Goal: Transaction & Acquisition: Purchase product/service

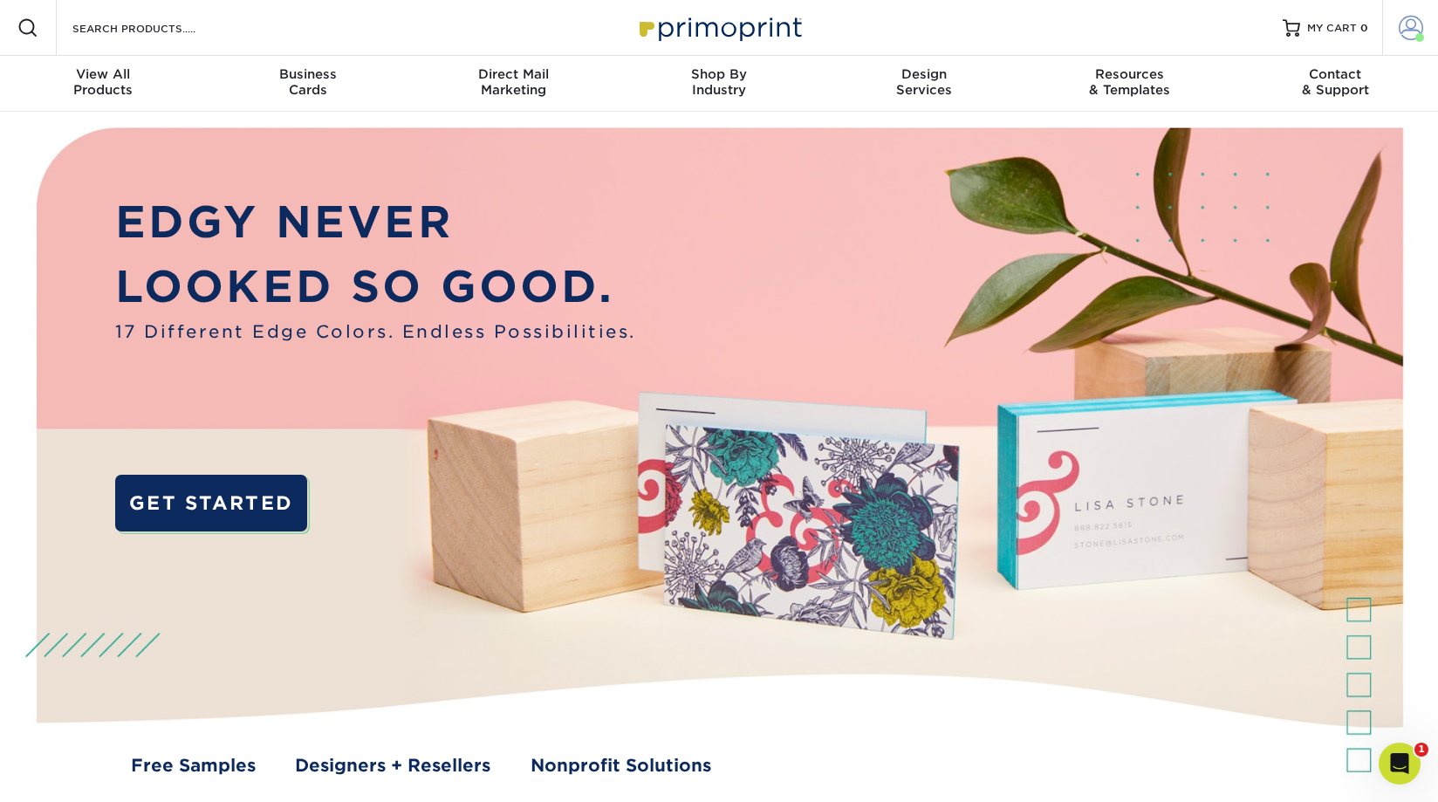
click at [1410, 31] on span at bounding box center [1411, 28] width 24 height 24
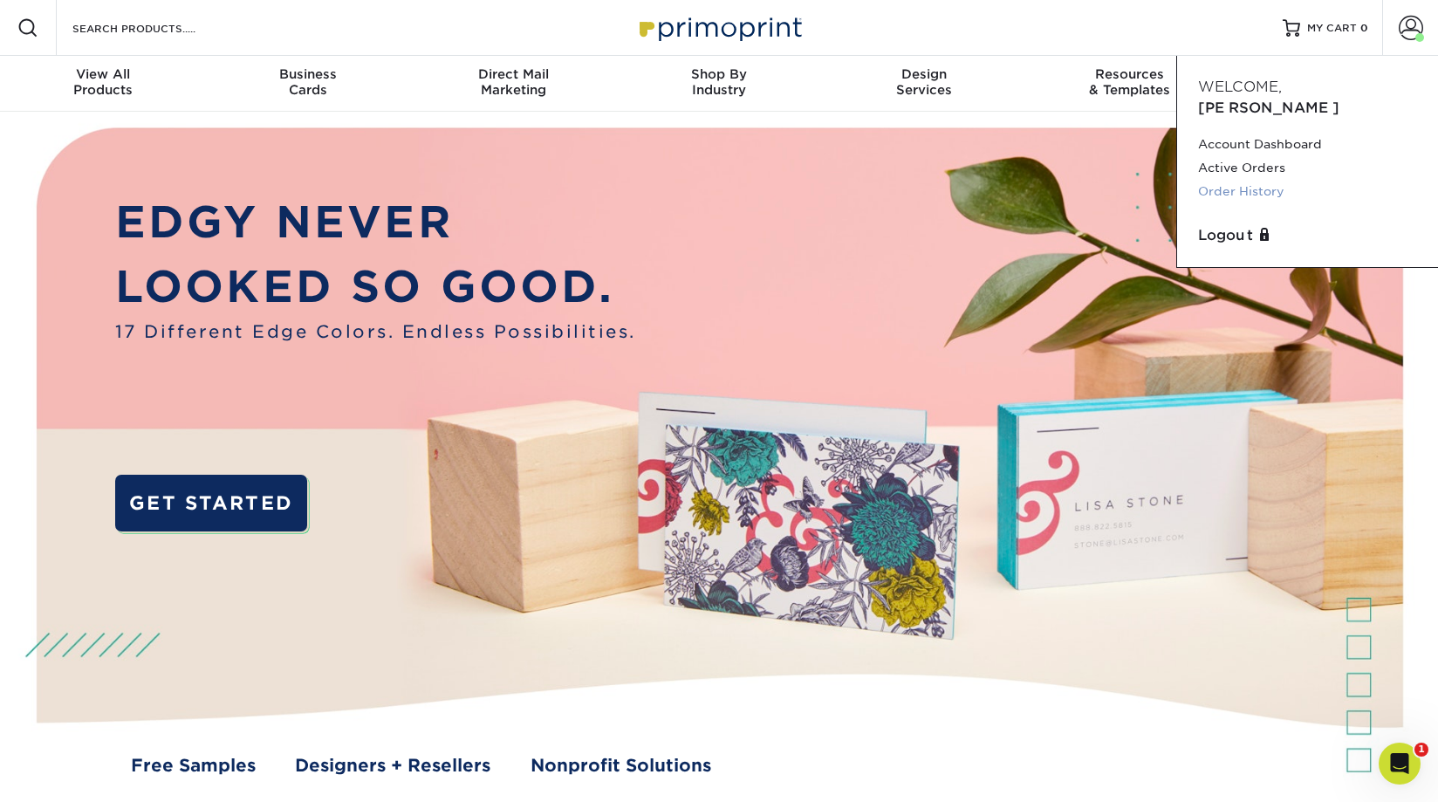
click at [1248, 180] on link "Order History" at bounding box center [1307, 192] width 219 height 24
click at [1260, 180] on link "Order History" at bounding box center [1307, 192] width 219 height 24
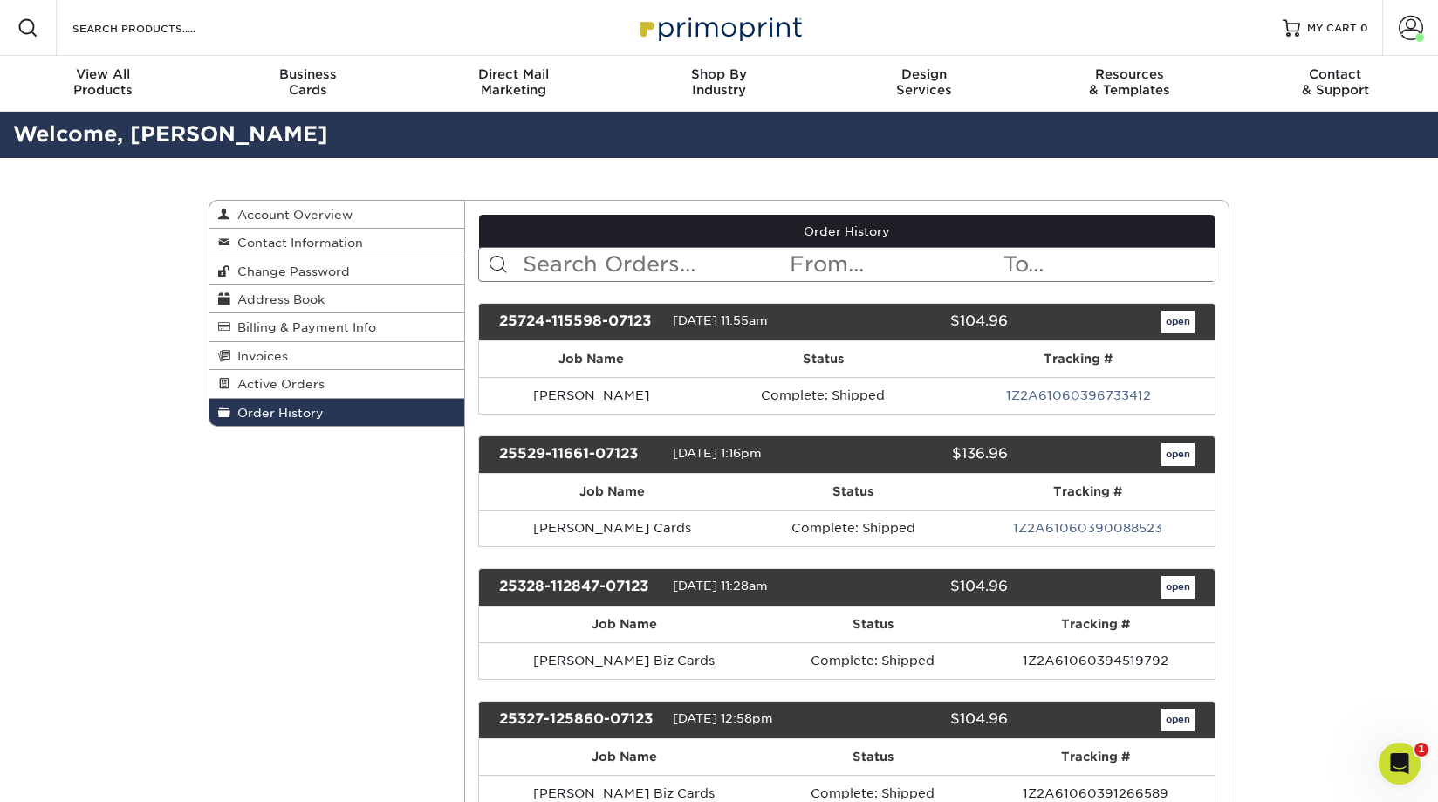
click at [599, 261] on input "text" at bounding box center [655, 264] width 268 height 33
type input "brennan"
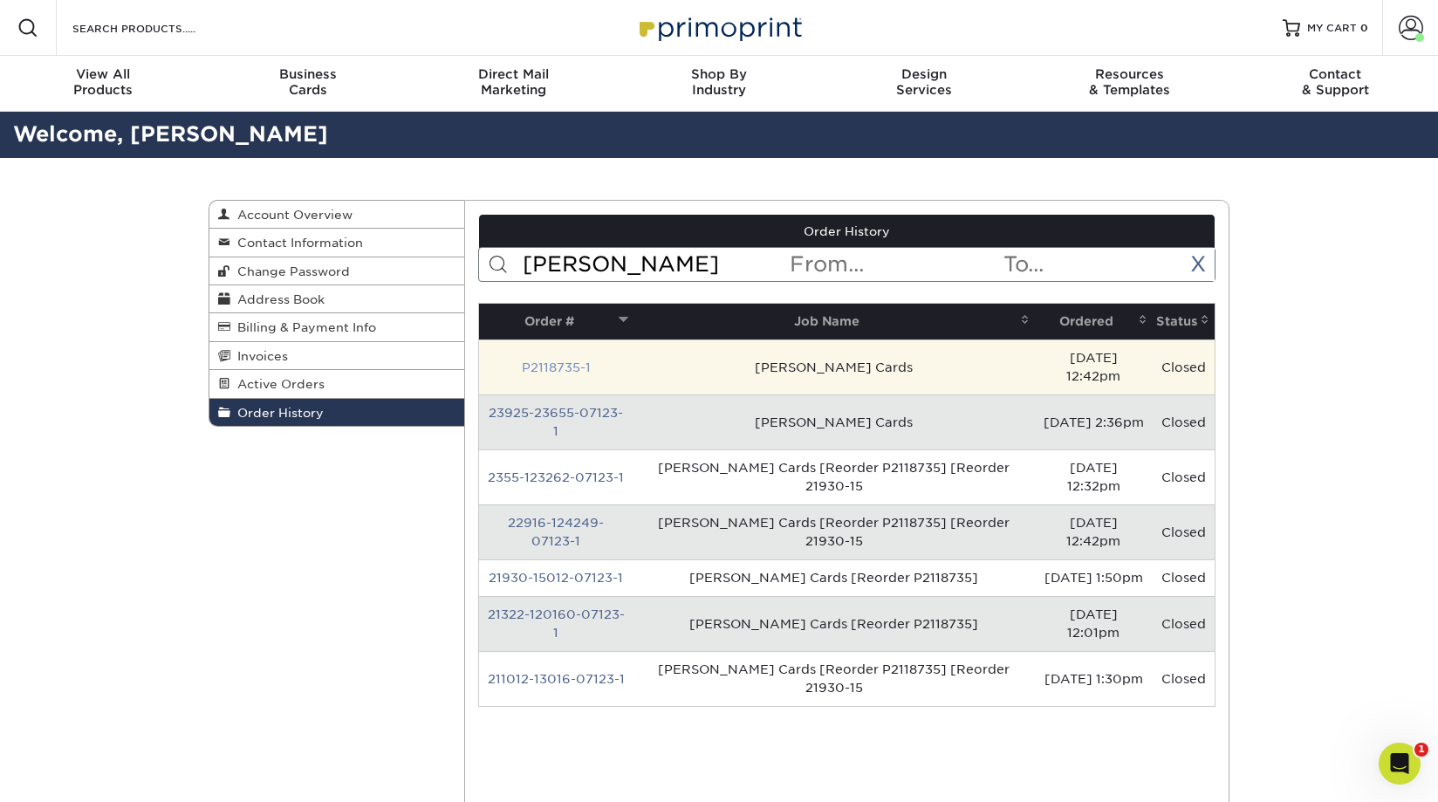
click at [572, 360] on link "P2118735-1" at bounding box center [556, 367] width 69 height 14
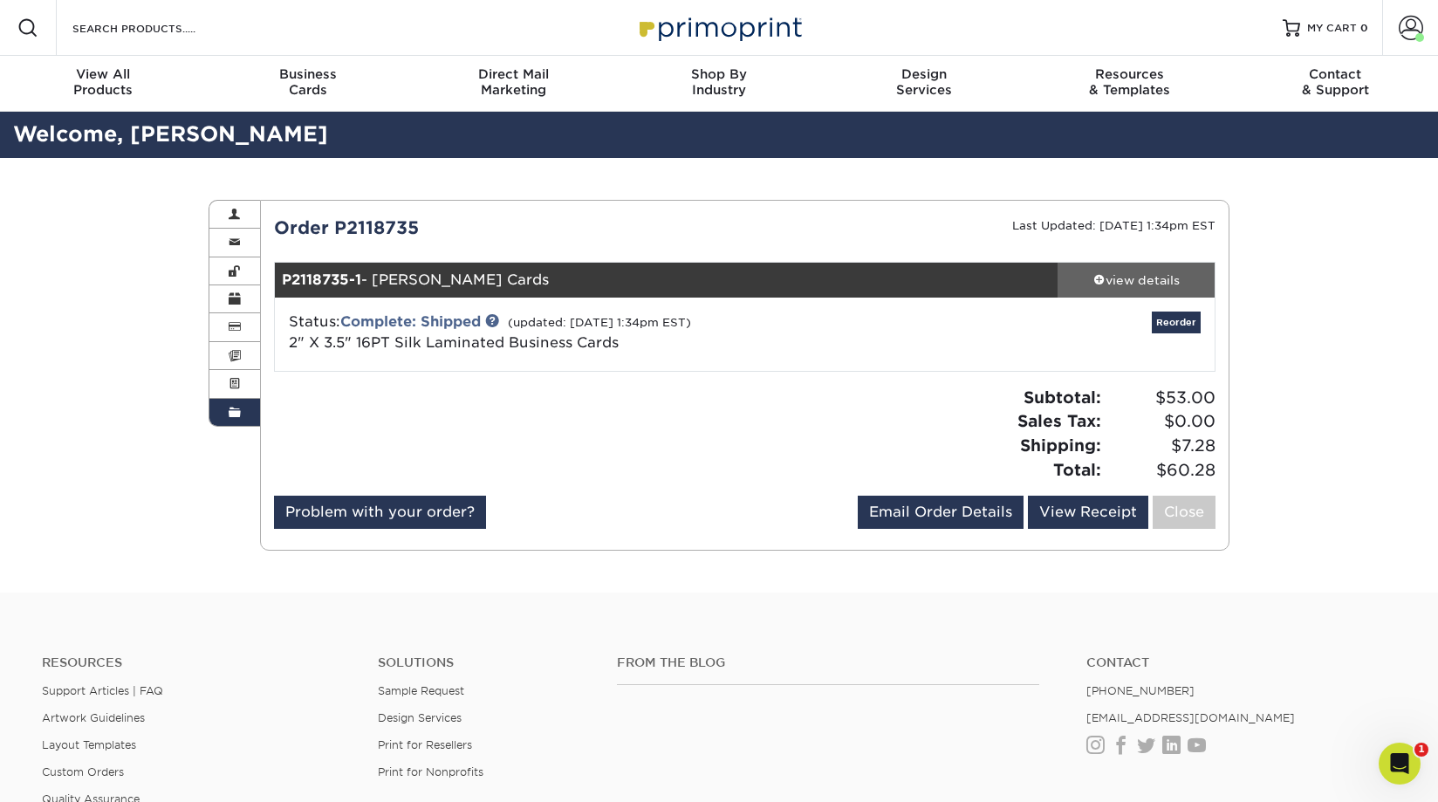
click at [1140, 278] on div "view details" at bounding box center [1136, 279] width 157 height 17
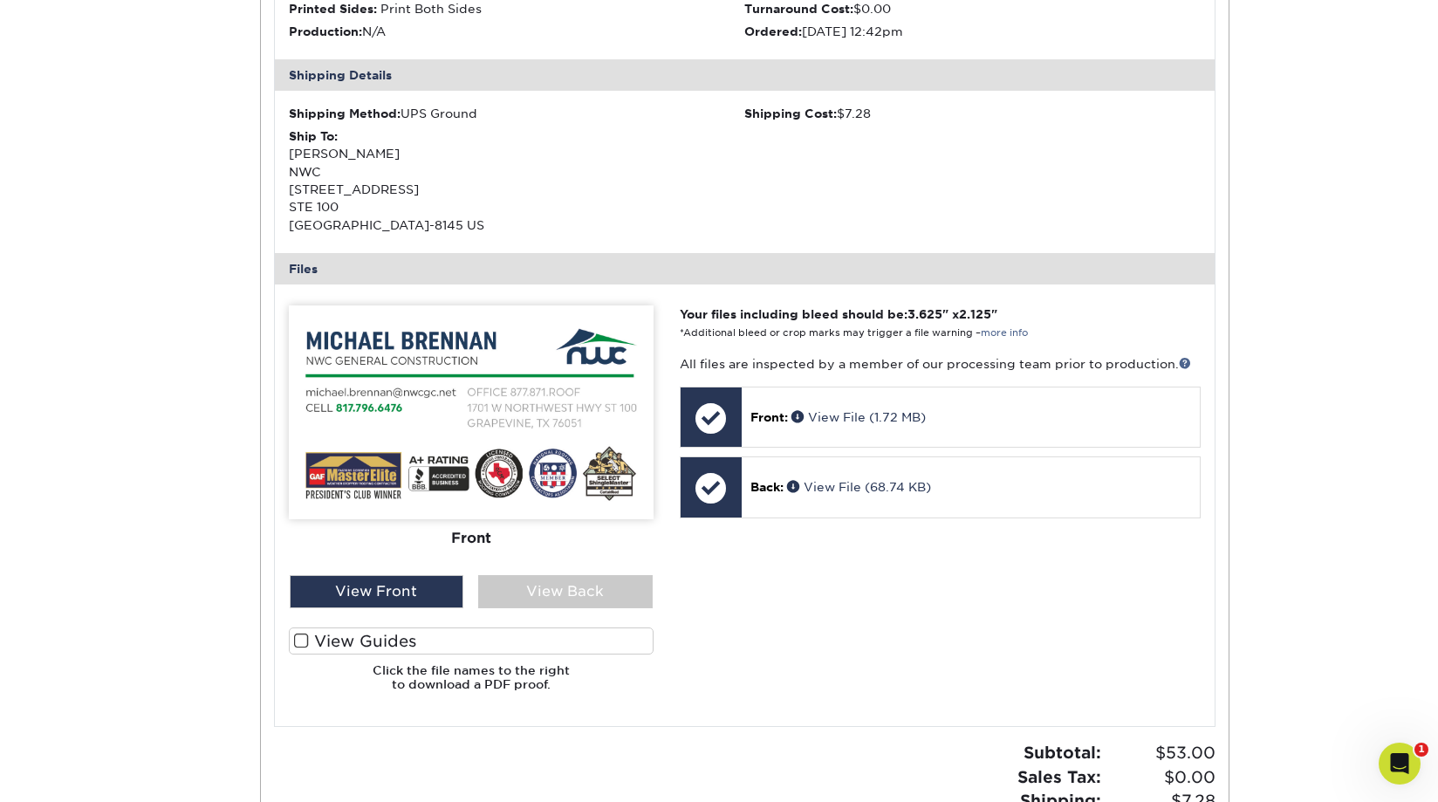
scroll to position [469, 0]
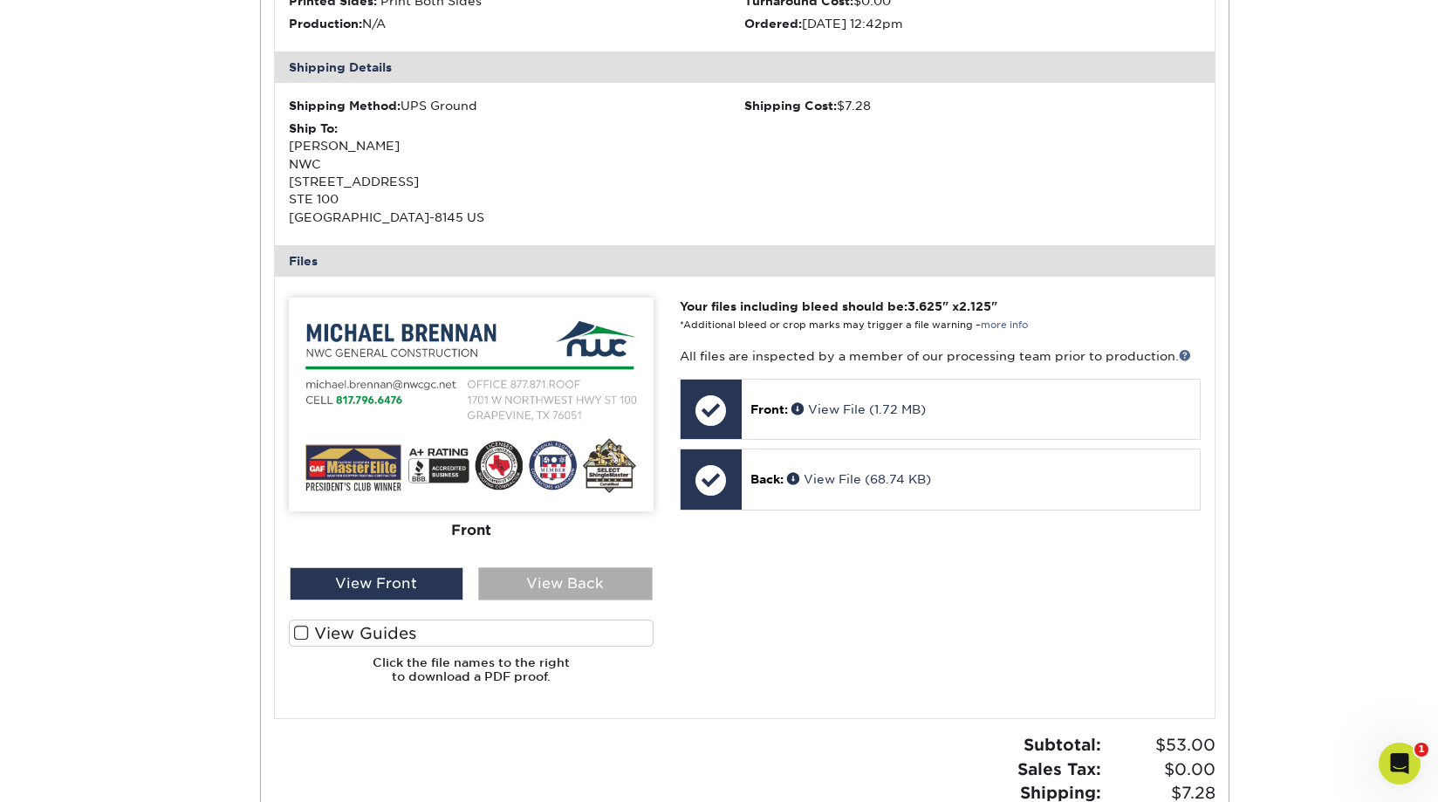
click at [606, 572] on div "View Back" at bounding box center [565, 583] width 175 height 33
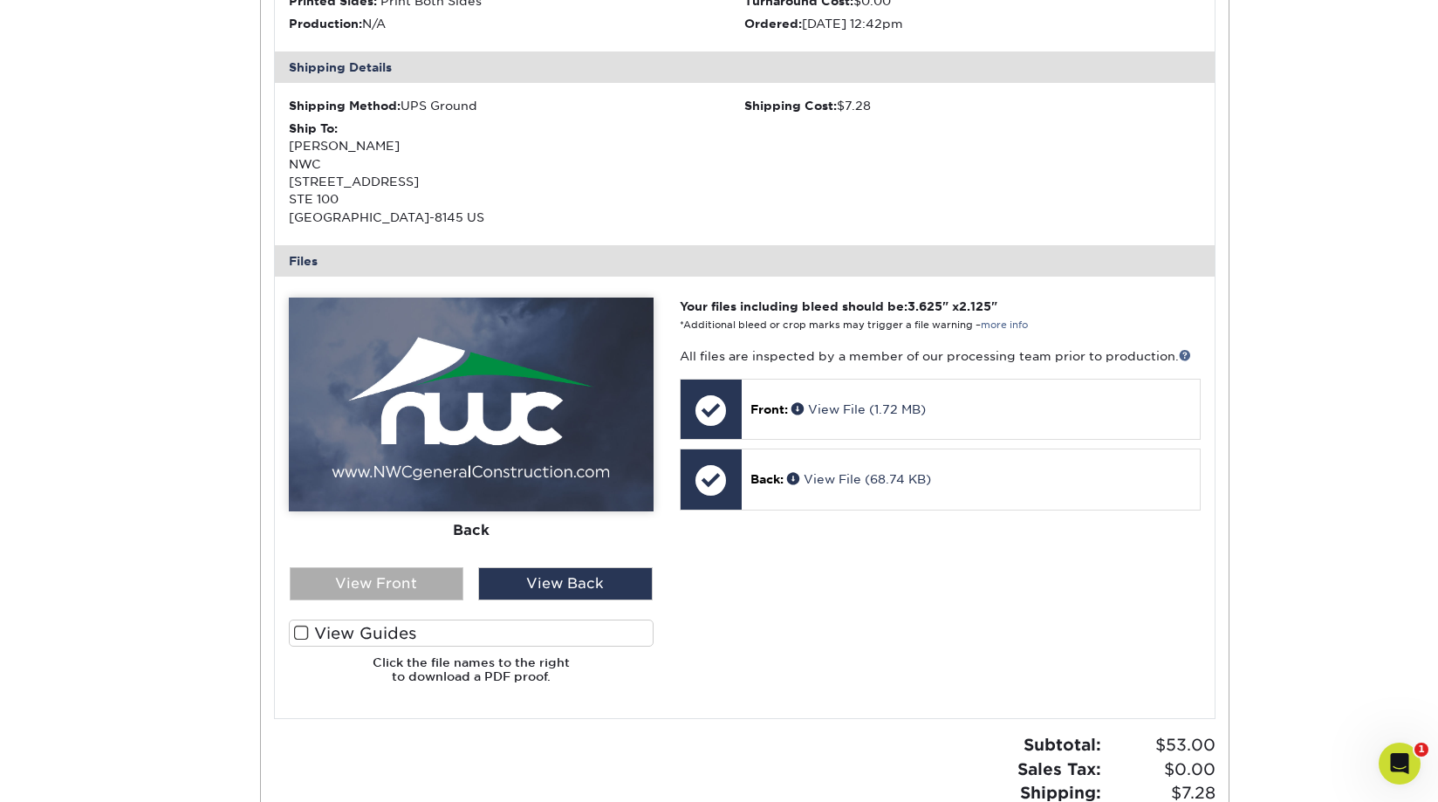
click at [429, 577] on div "View Front" at bounding box center [377, 583] width 175 height 33
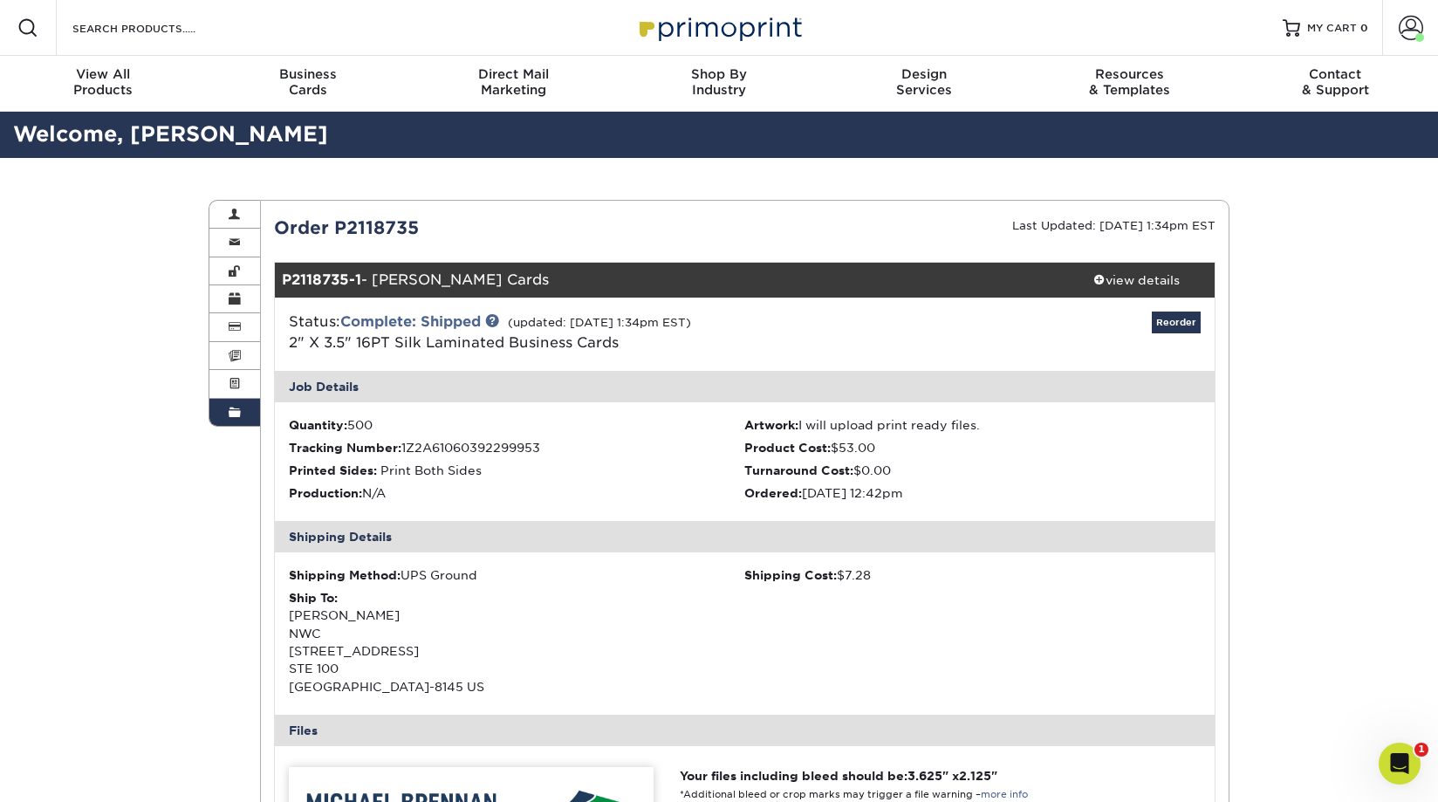
scroll to position [0, 0]
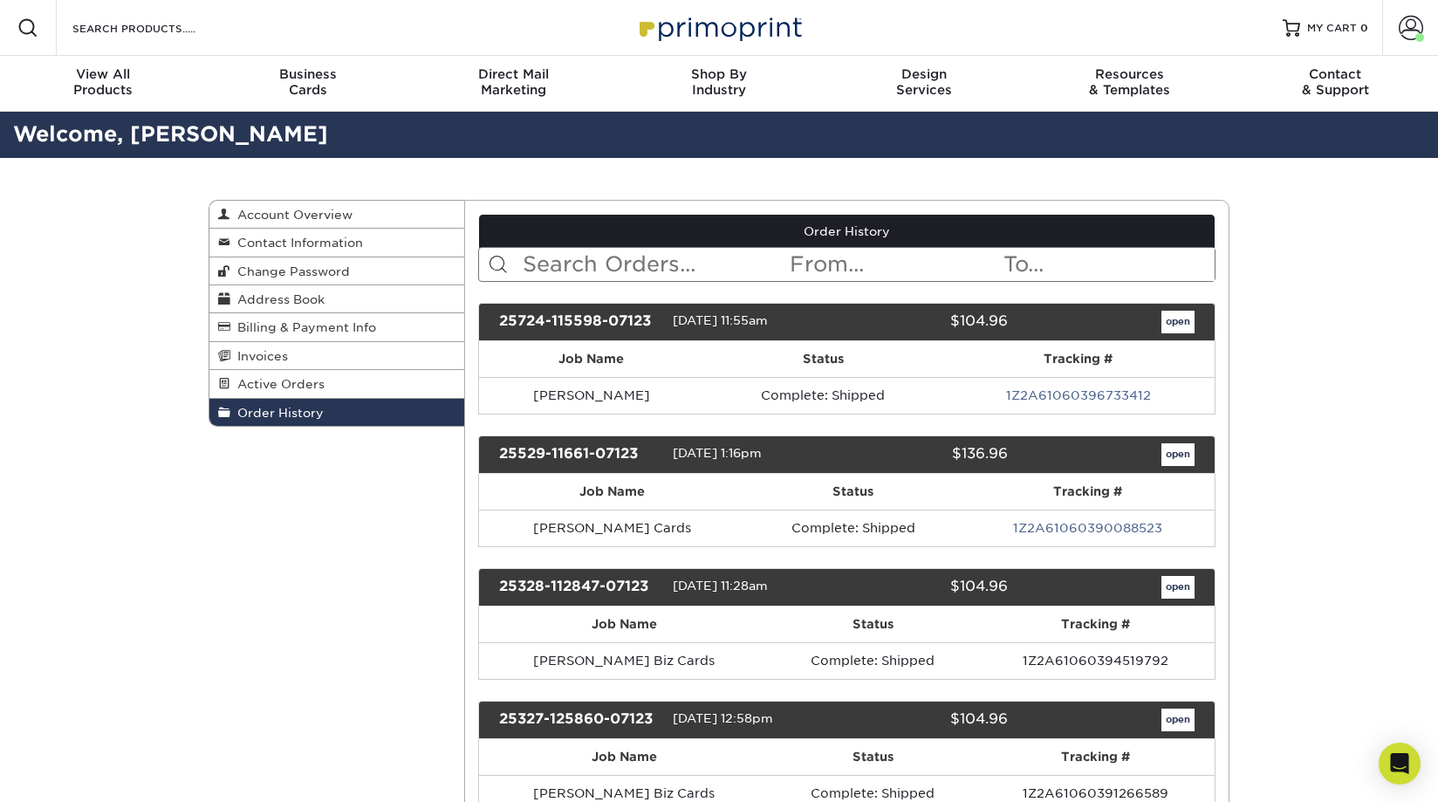
click at [567, 260] on input "text" at bounding box center [655, 264] width 268 height 33
type input "brennan"
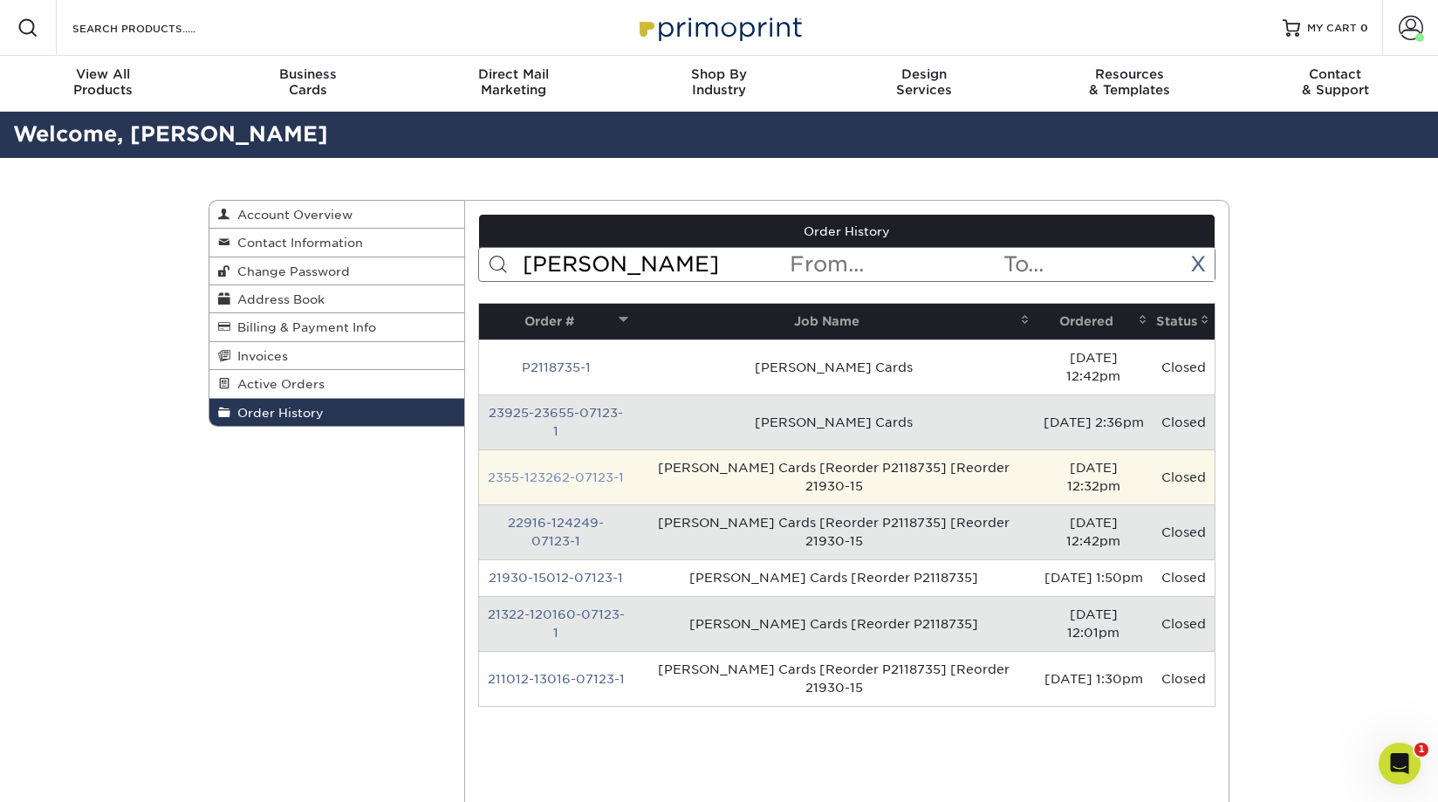
click at [599, 470] on link "2355-123262-07123-1" at bounding box center [556, 477] width 136 height 14
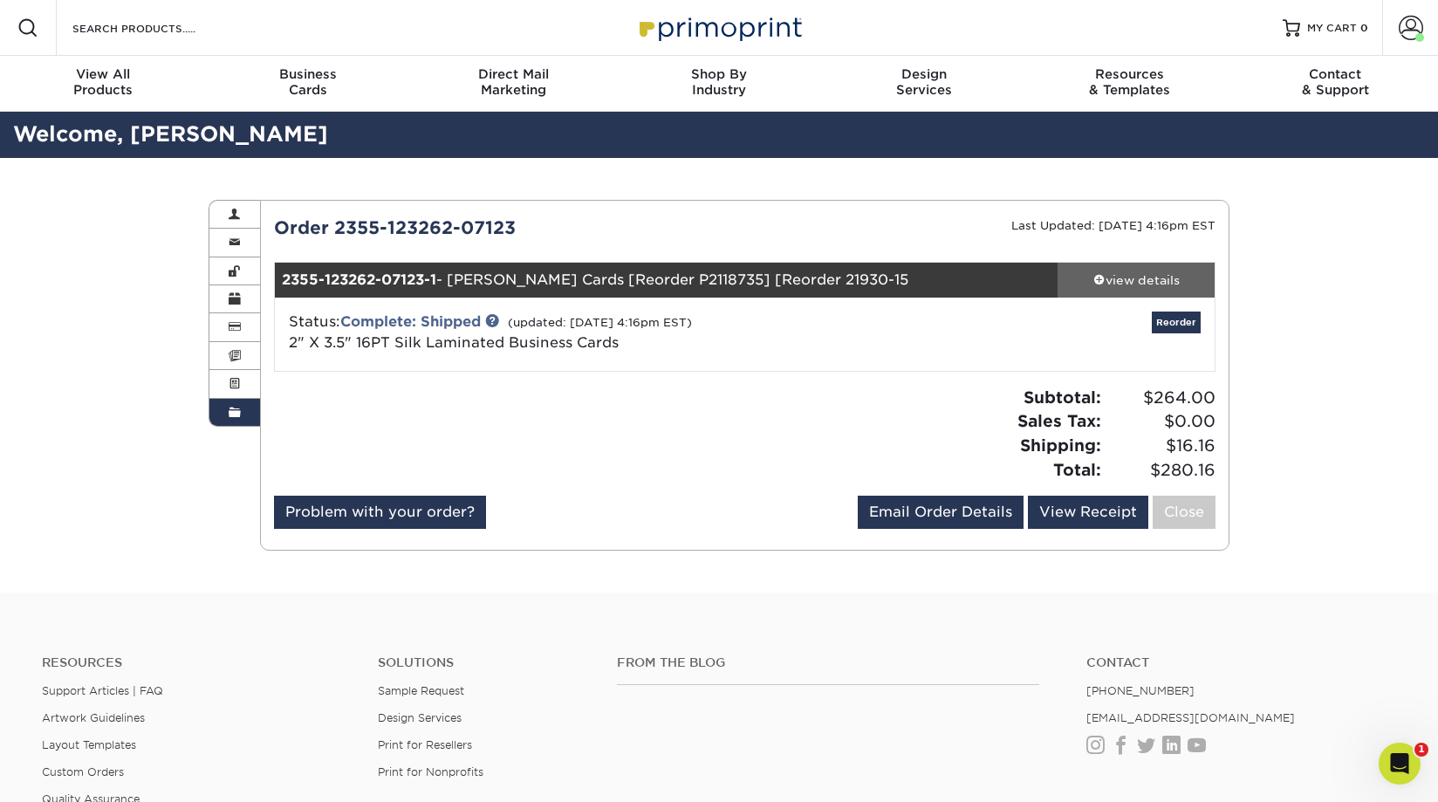
click at [1141, 279] on div "view details" at bounding box center [1136, 279] width 157 height 17
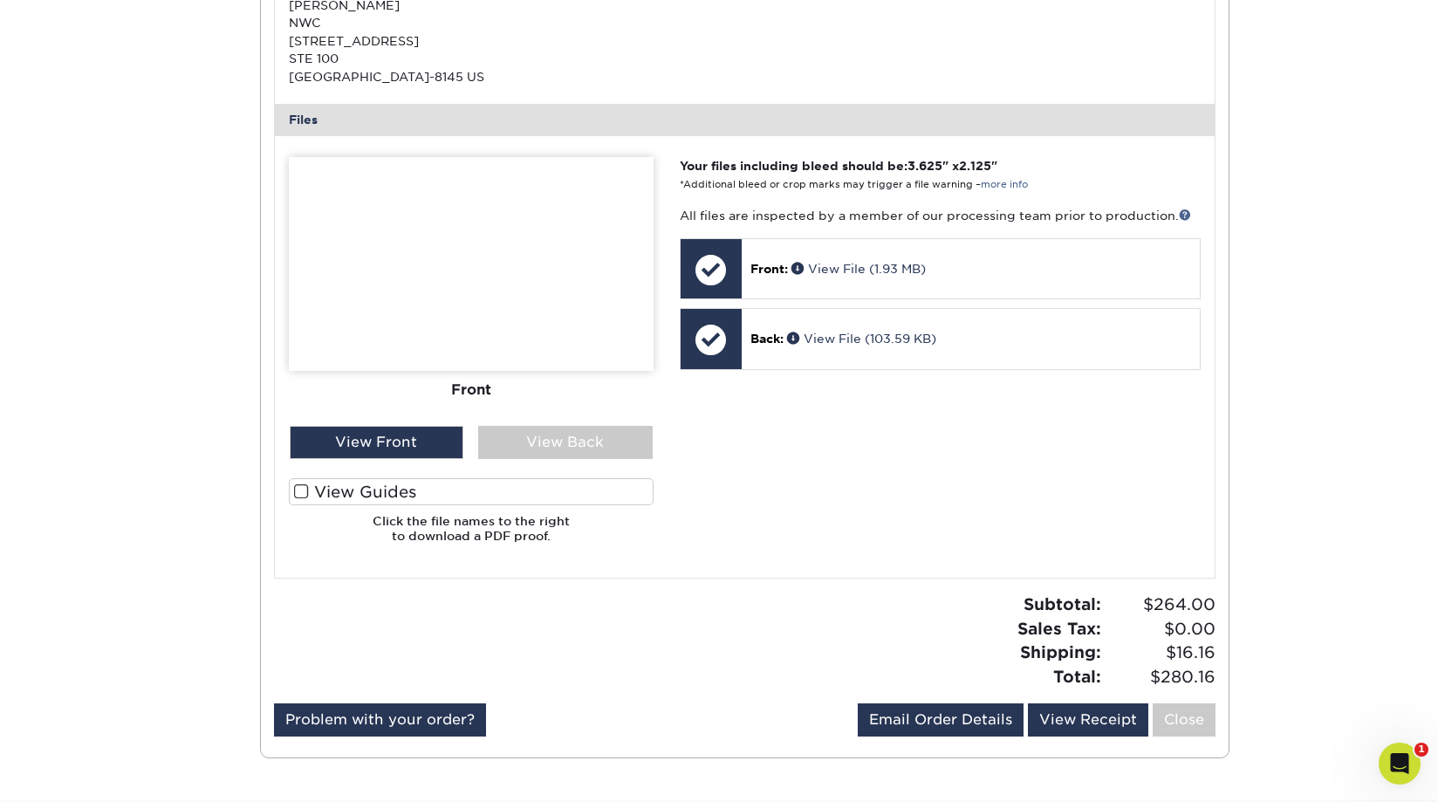
scroll to position [633, 0]
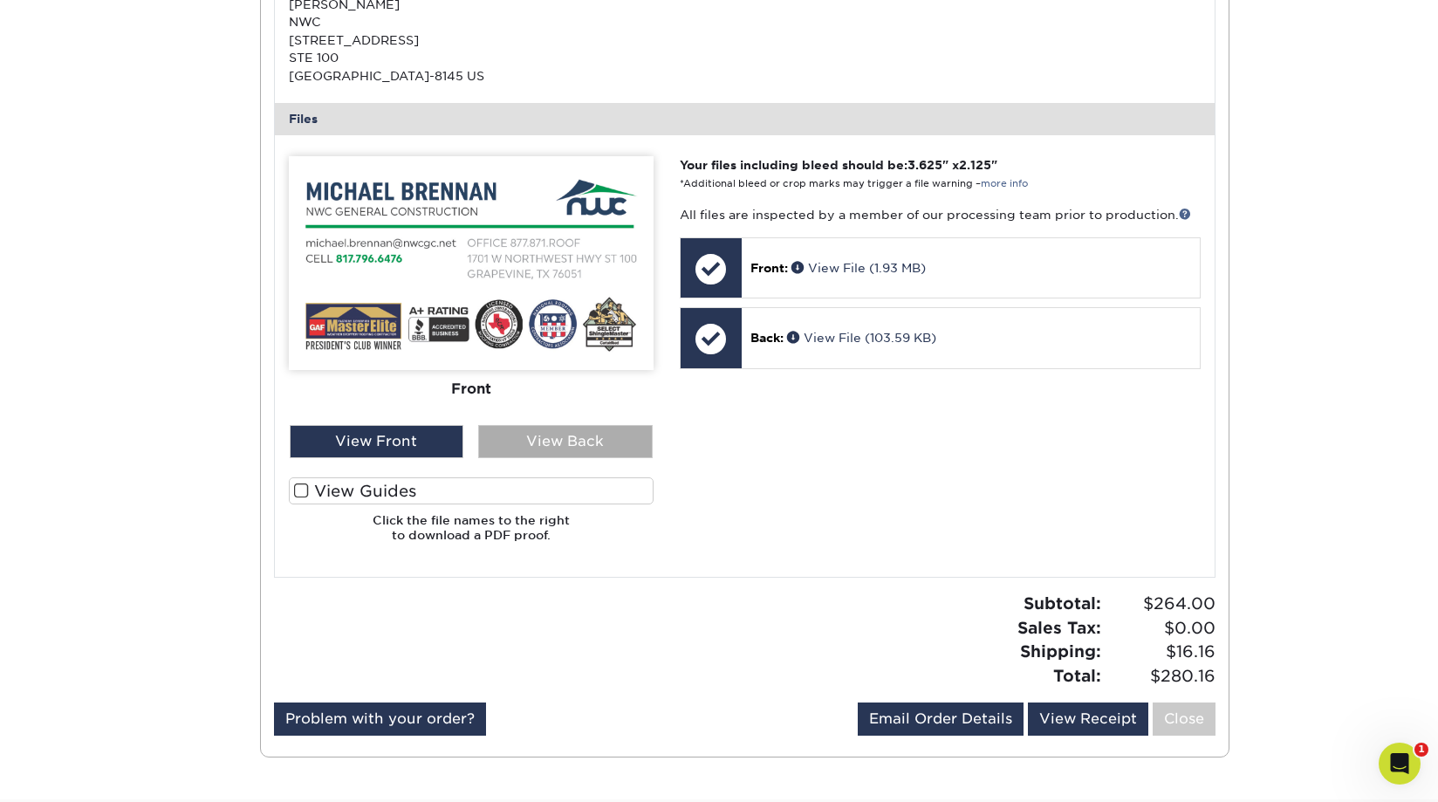
click at [554, 439] on div "View Back" at bounding box center [565, 441] width 175 height 33
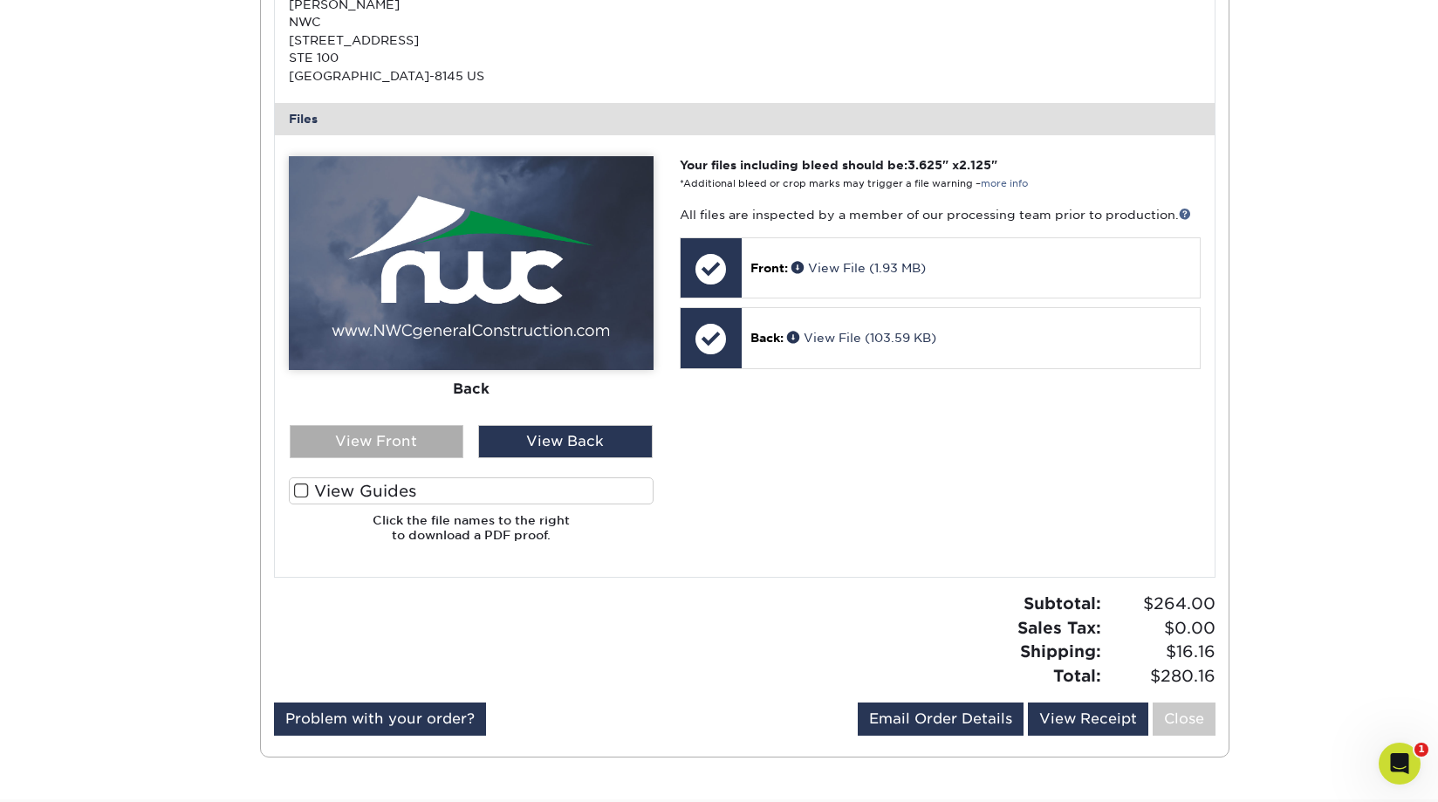
click at [412, 442] on div "View Front" at bounding box center [377, 441] width 175 height 33
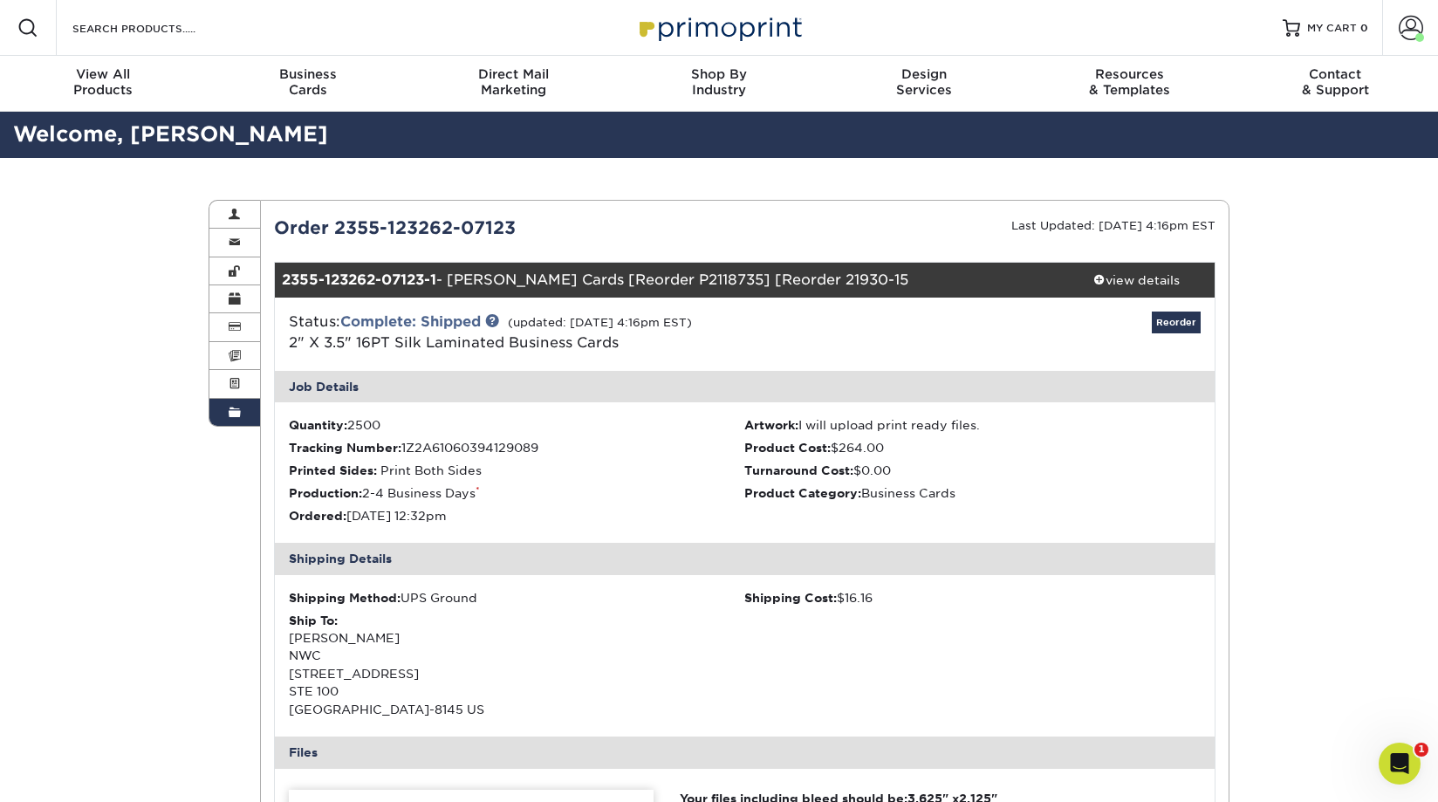
scroll to position [0, 0]
click at [1190, 323] on link "Reorder" at bounding box center [1176, 323] width 49 height 22
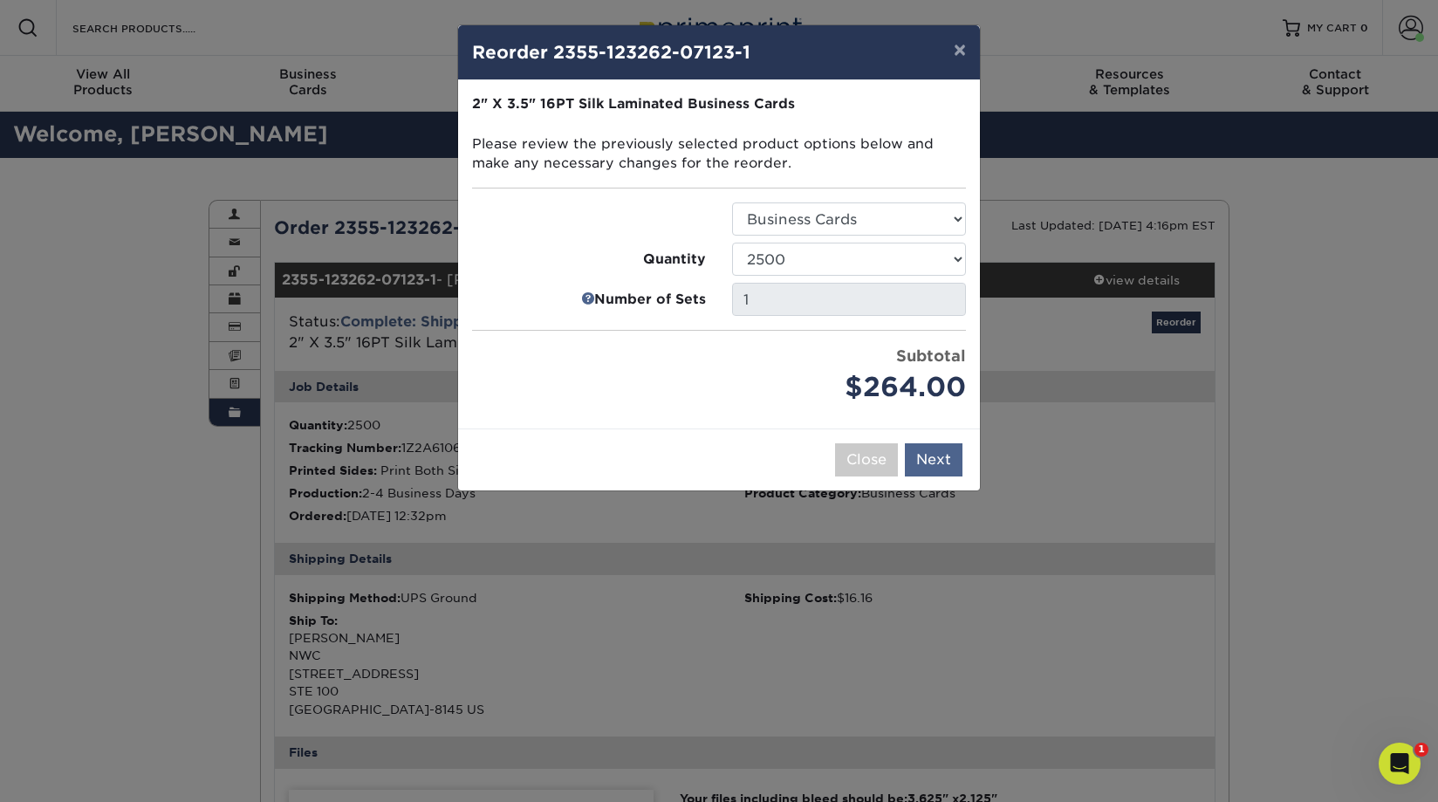
click at [948, 453] on button "Next" at bounding box center [934, 459] width 58 height 33
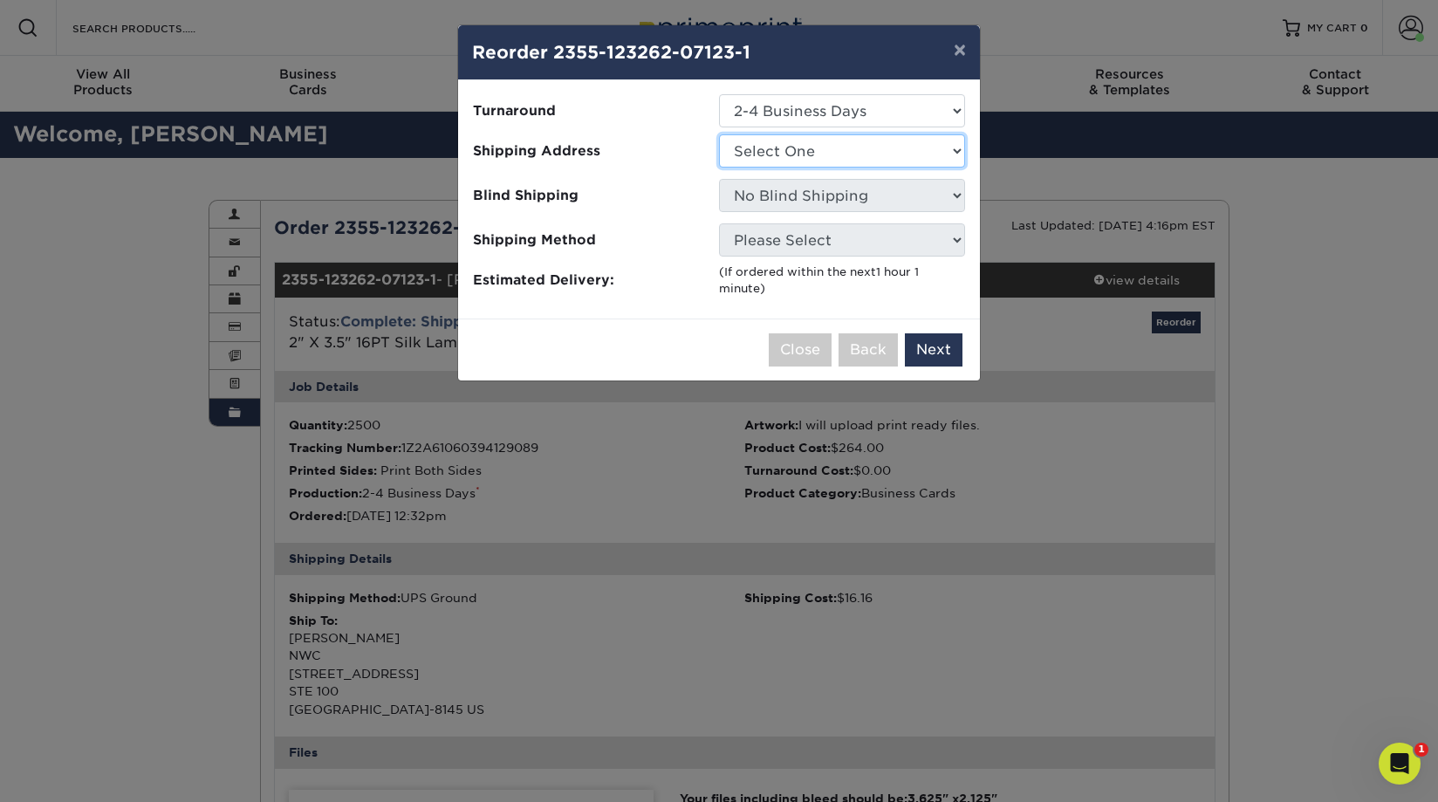
select select "83802"
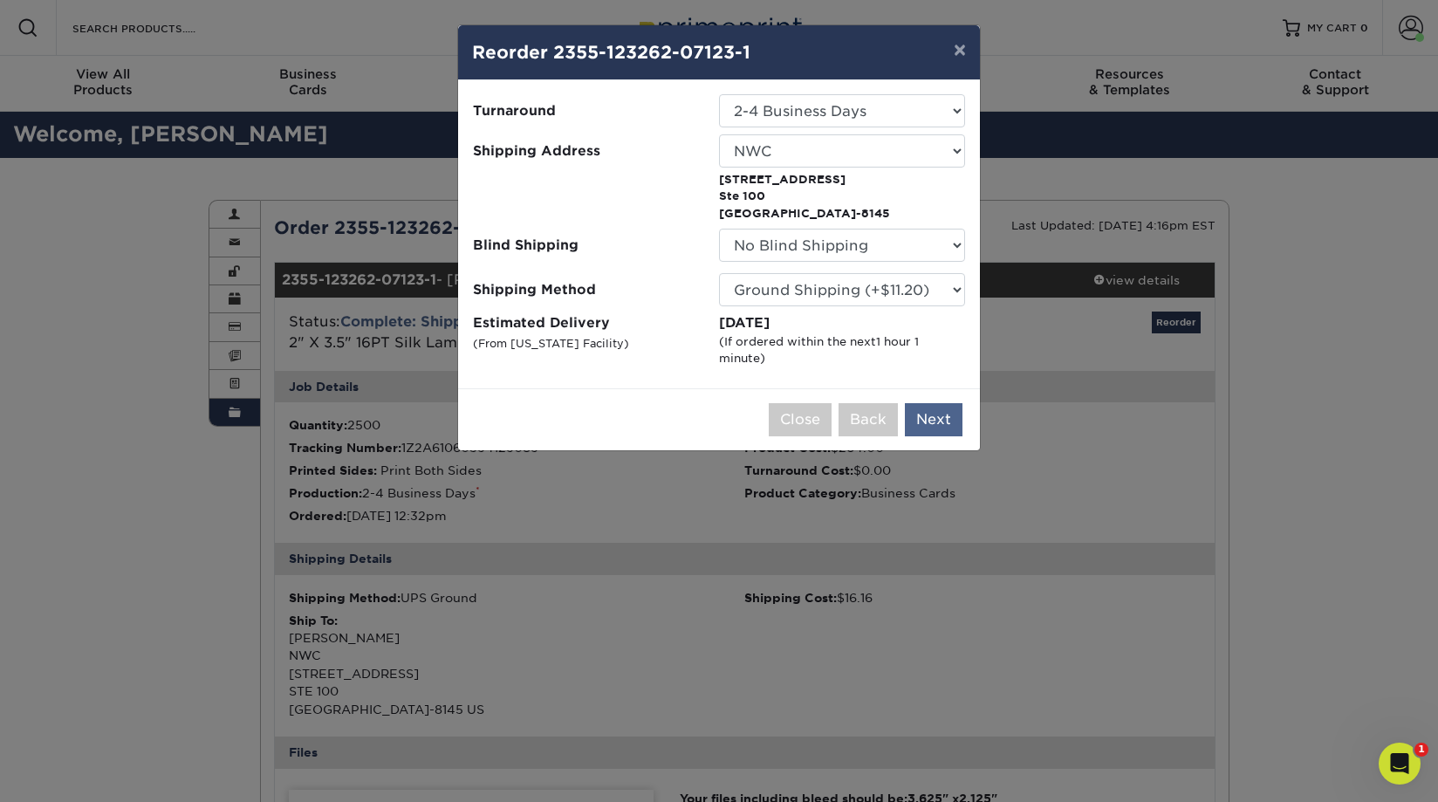
click at [939, 414] on button "Next" at bounding box center [934, 419] width 58 height 33
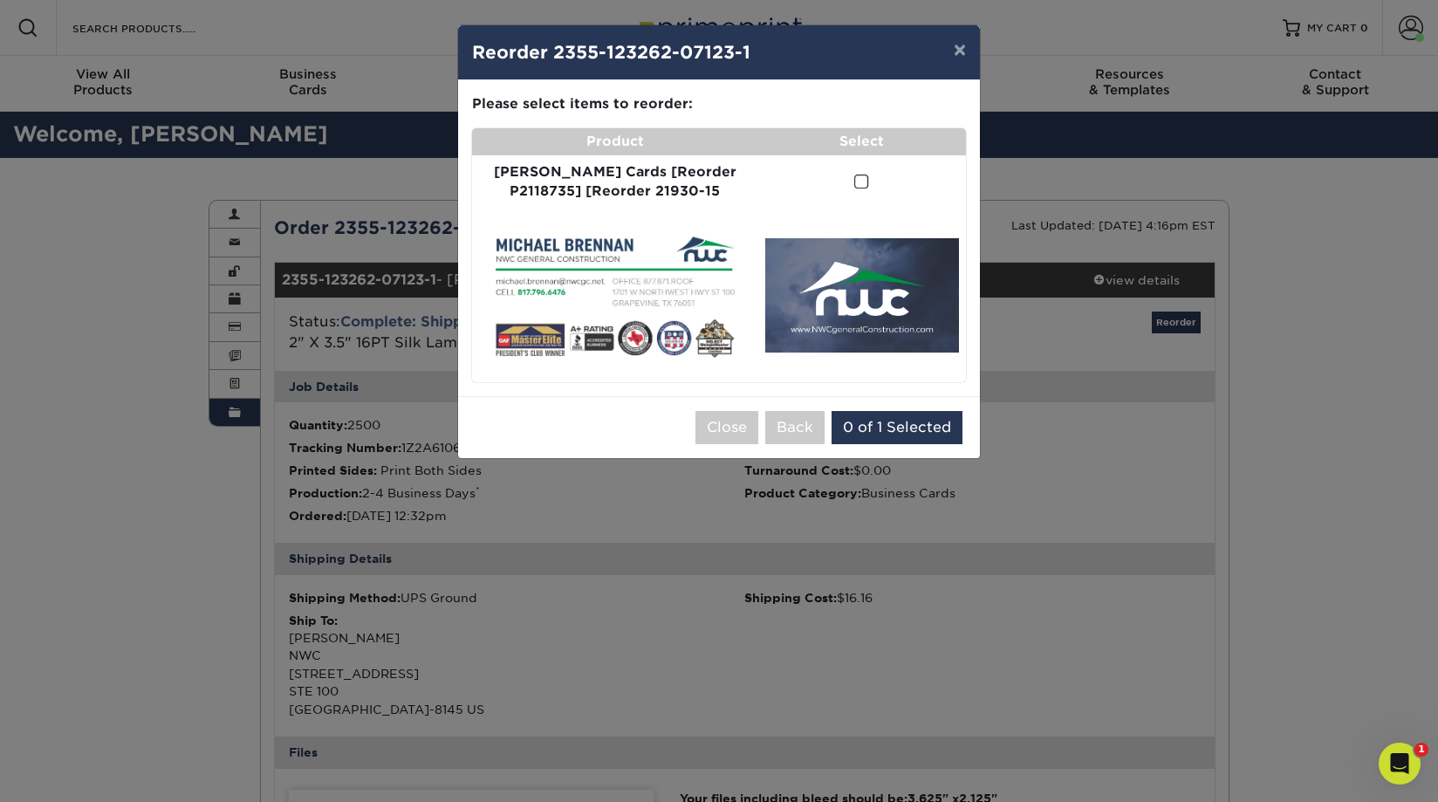
click at [854, 178] on span at bounding box center [861, 182] width 15 height 17
click at [0, 0] on input "checkbox" at bounding box center [0, 0] width 0 height 0
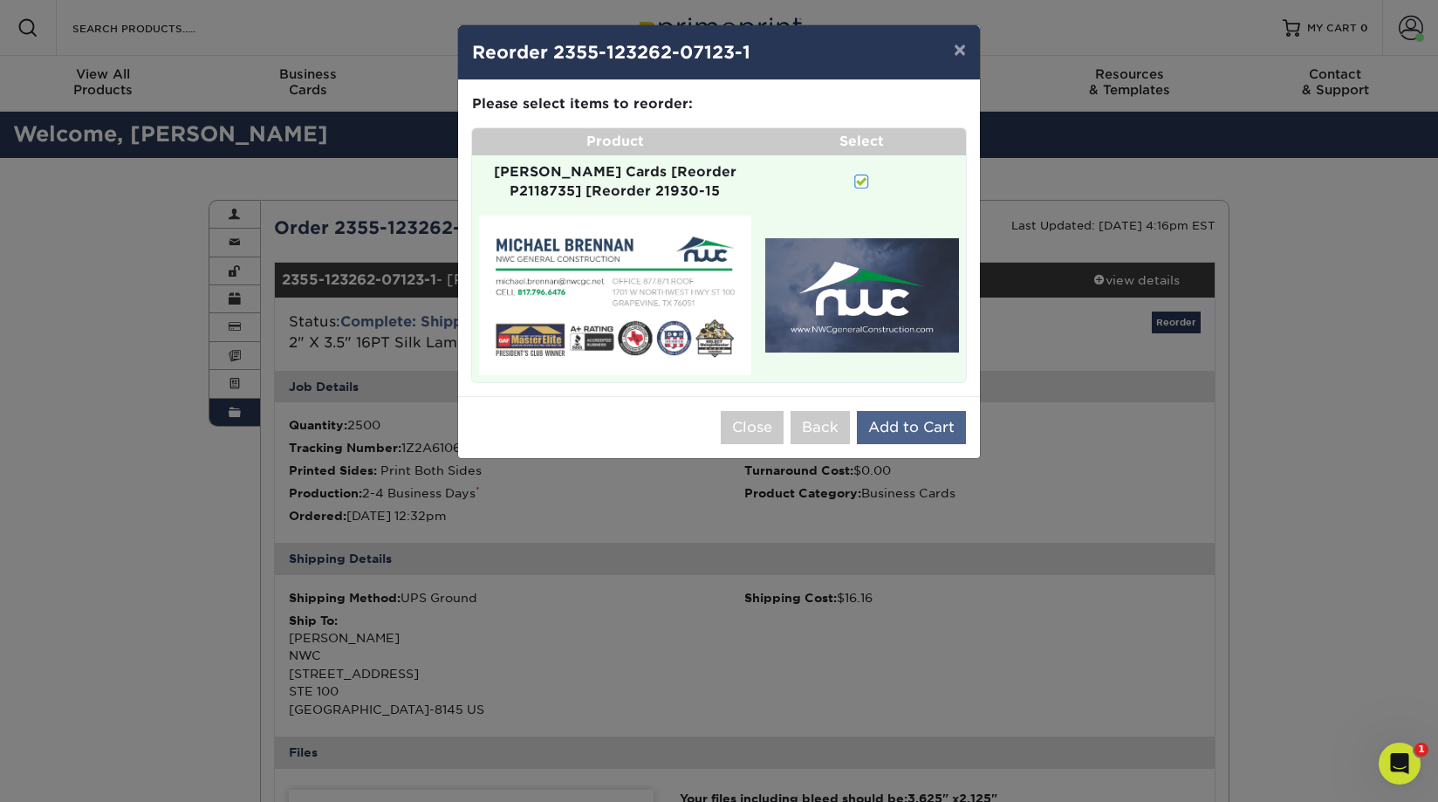
click at [920, 411] on button "Add to Cart" at bounding box center [911, 427] width 109 height 33
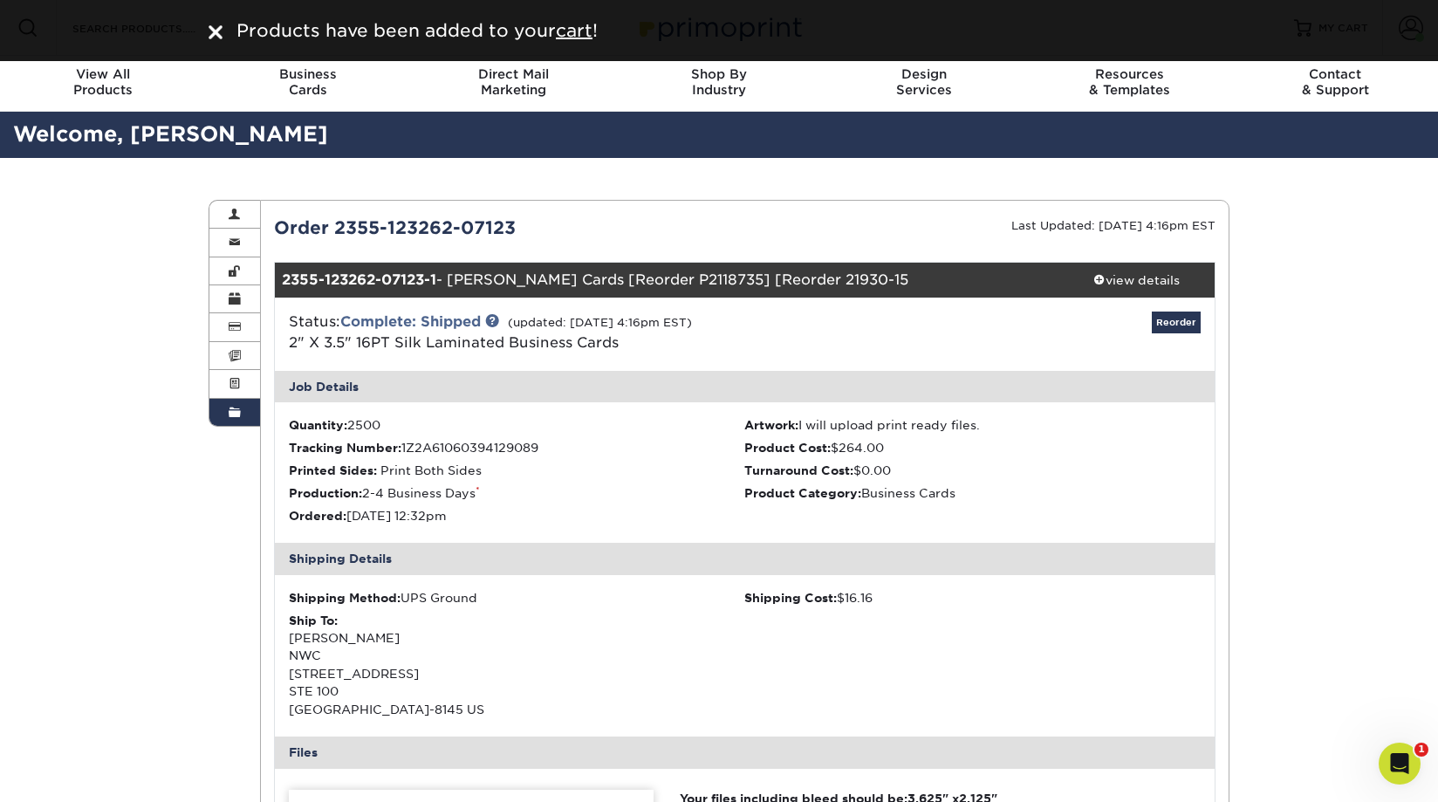
click at [584, 19] on div "Products have been added to your cart !" at bounding box center [729, 30] width 1000 height 26
click at [585, 31] on u "cart" at bounding box center [574, 30] width 37 height 21
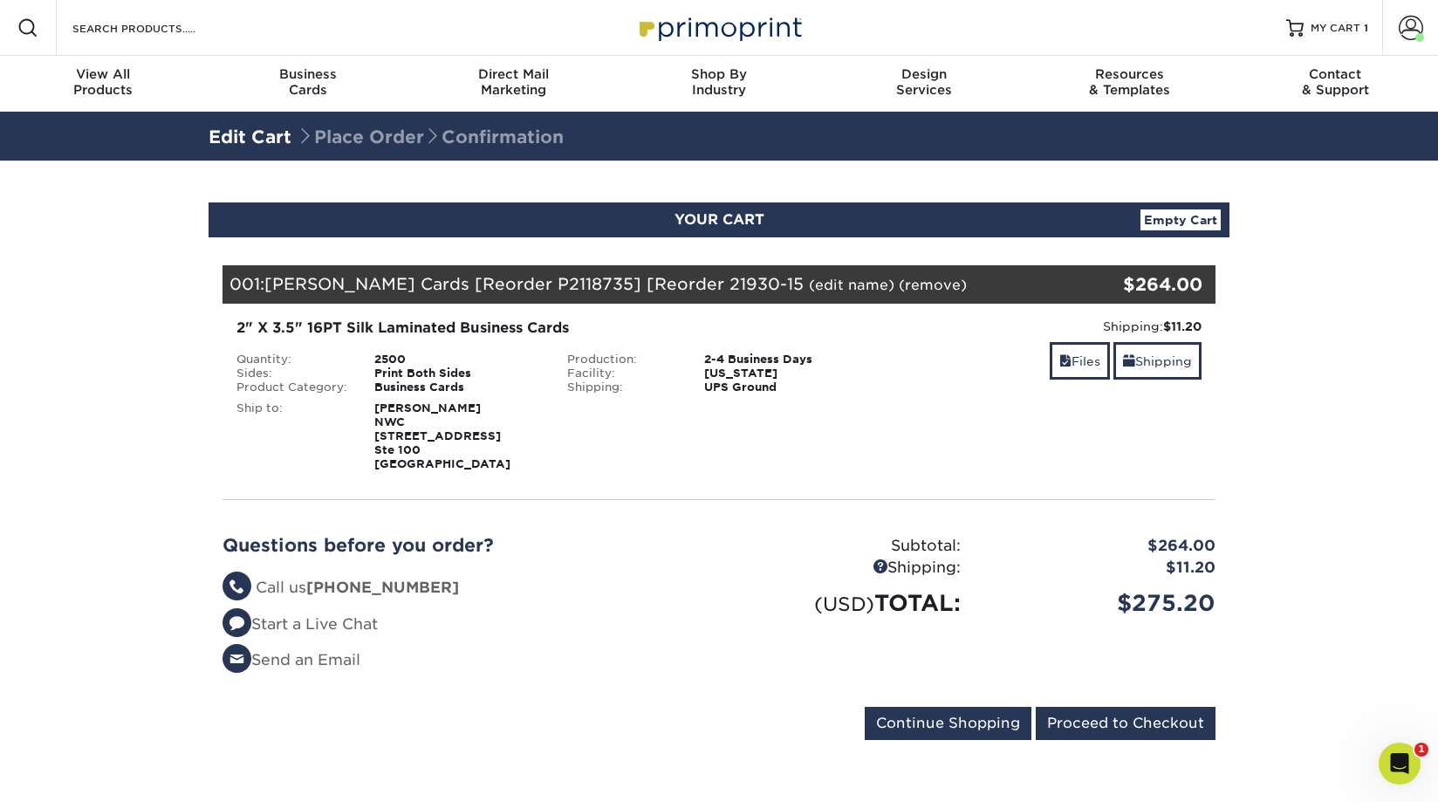
click at [1309, 433] on section "YOUR CART Empty Cart Your Cart is Empty View Account Active Orders Order Histor…" at bounding box center [719, 482] width 1438 height 642
click at [1309, 429] on section "YOUR CART Empty Cart Your Cart is Empty View Account Active Orders Order Histor…" at bounding box center [719, 482] width 1438 height 642
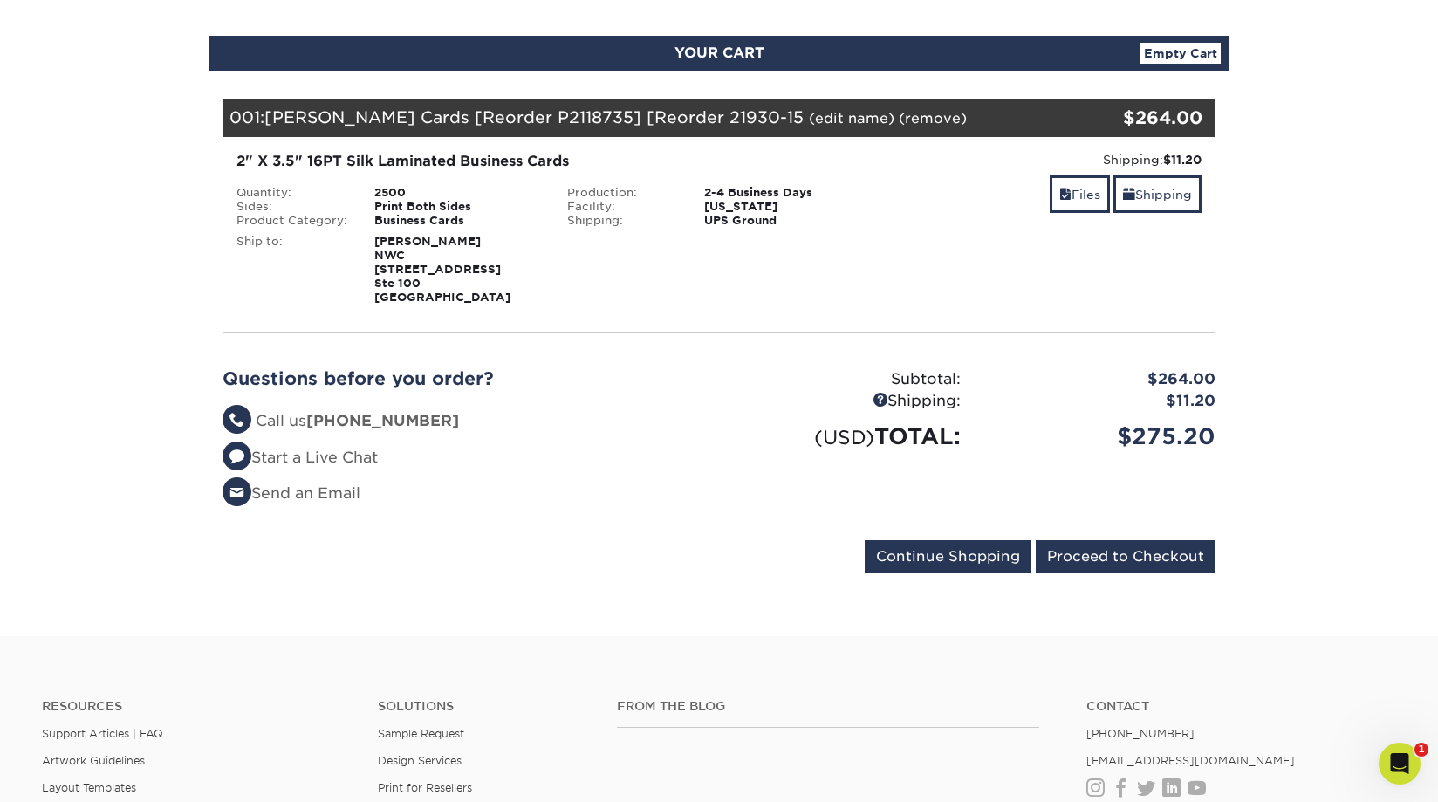
scroll to position [167, 0]
click at [1154, 553] on input "Proceed to Checkout" at bounding box center [1126, 556] width 180 height 33
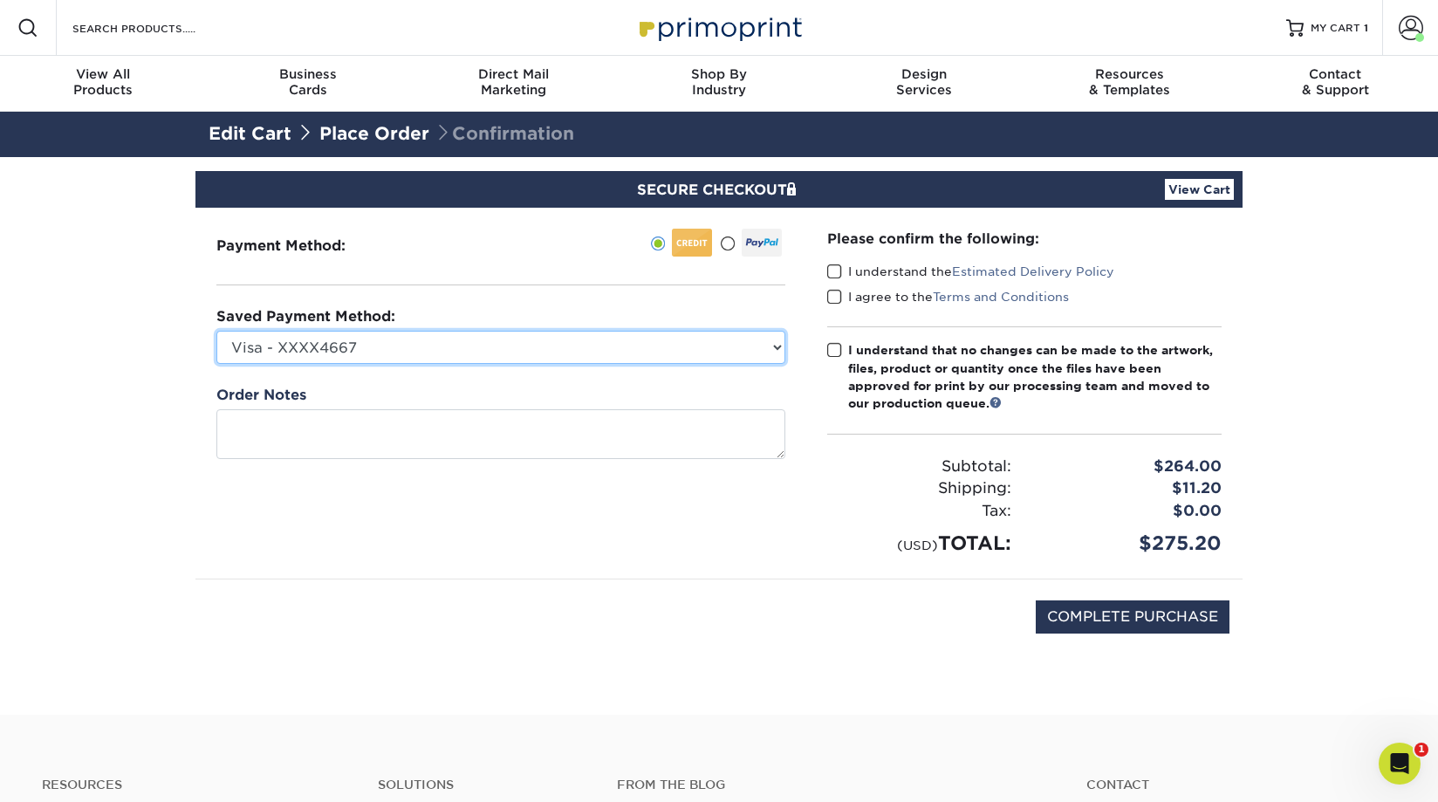
select select "25989"
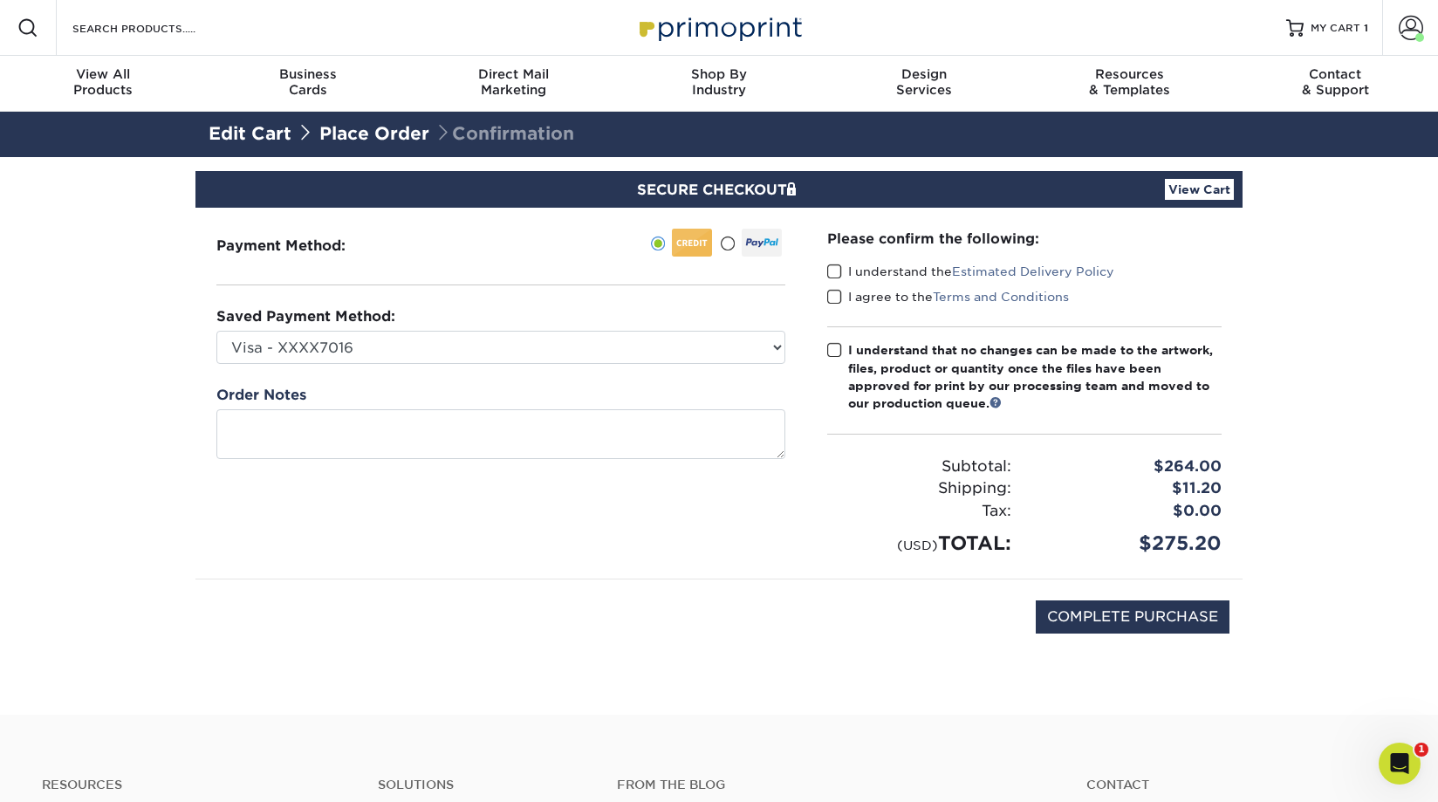
click at [835, 271] on span at bounding box center [834, 272] width 15 height 17
click at [0, 0] on input "I understand the Estimated Delivery Policy" at bounding box center [0, 0] width 0 height 0
click at [837, 293] on span at bounding box center [834, 297] width 15 height 17
click at [0, 0] on input "I agree to the Terms and Conditions" at bounding box center [0, 0] width 0 height 0
click at [832, 348] on span at bounding box center [834, 350] width 15 height 17
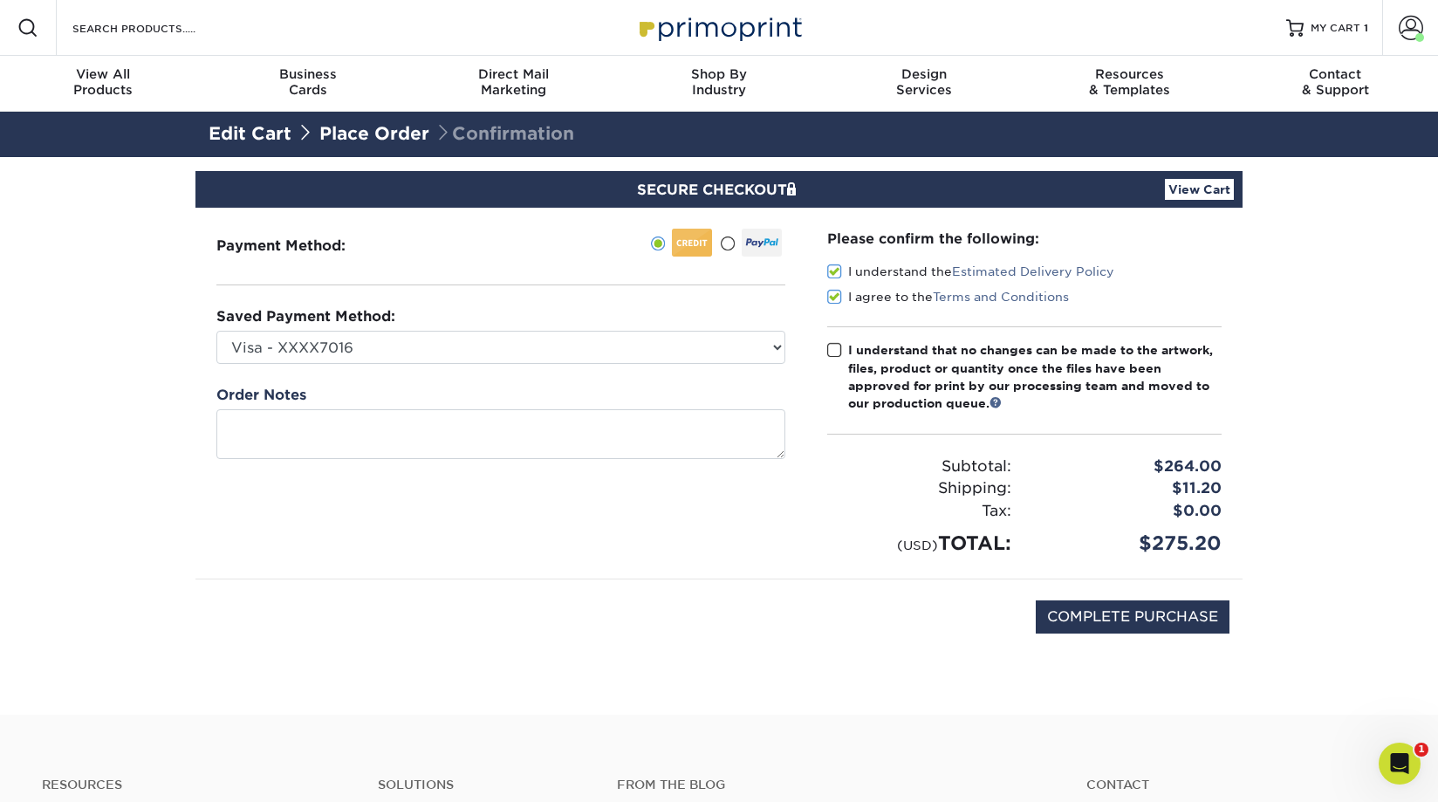
click at [0, 0] on input "I understand that no changes can be made to the artwork, files, product or quan…" at bounding box center [0, 0] width 0 height 0
click at [1130, 619] on input "COMPLETE PURCHASE" at bounding box center [1133, 616] width 194 height 33
type input "PROCESSING, PLEASE WAIT..."
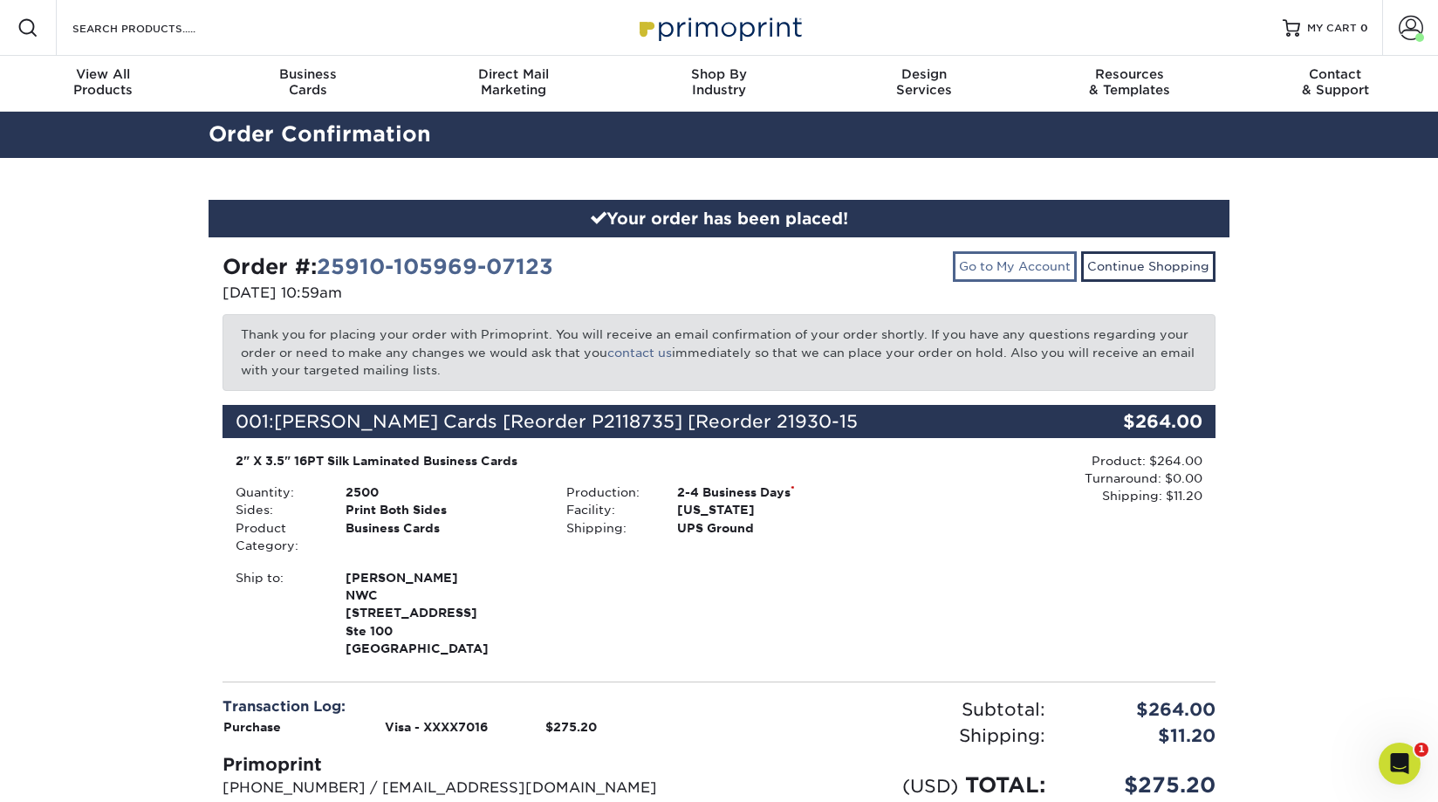
click at [1053, 270] on link "Go to My Account" at bounding box center [1015, 266] width 124 height 30
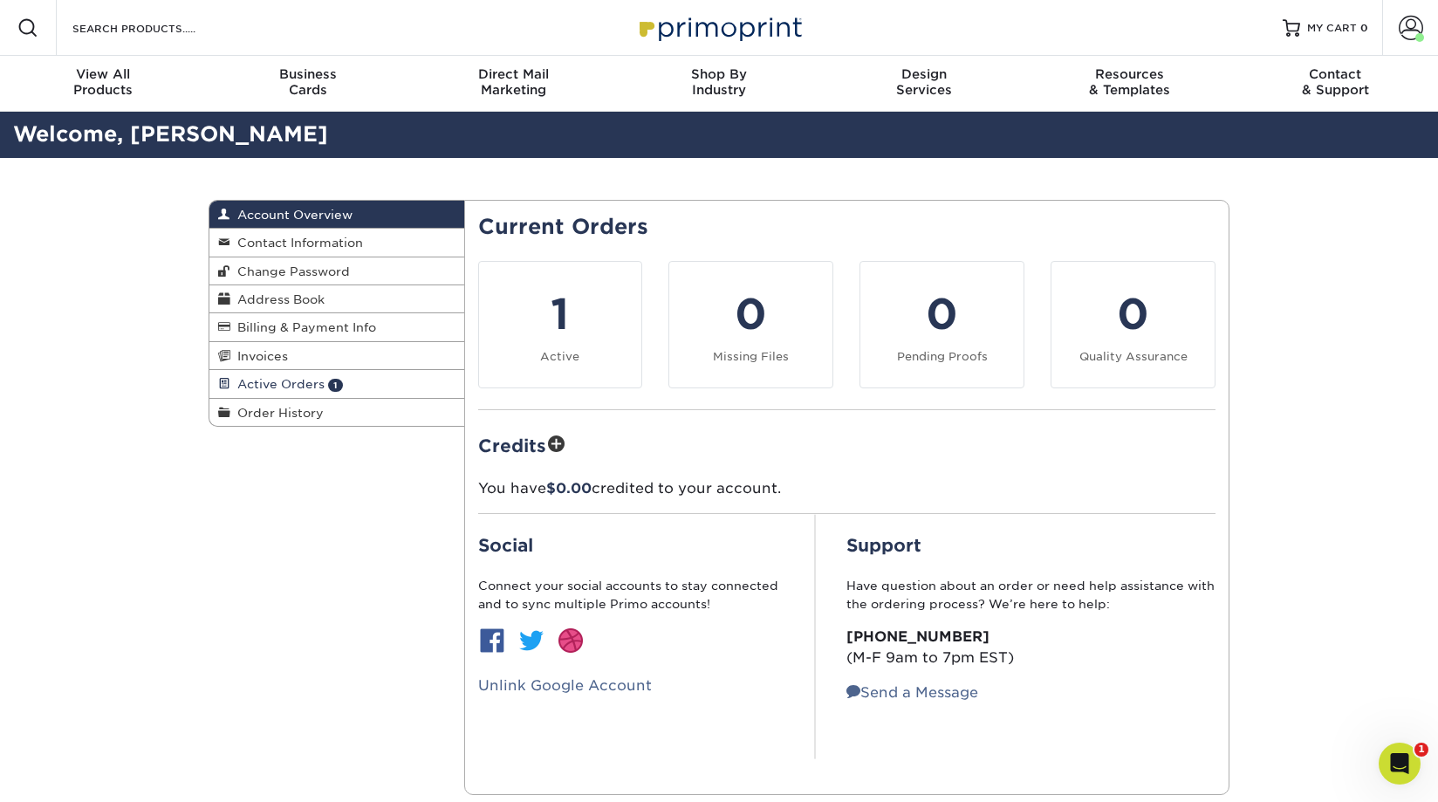
click at [270, 379] on span "Active Orders" at bounding box center [277, 384] width 94 height 14
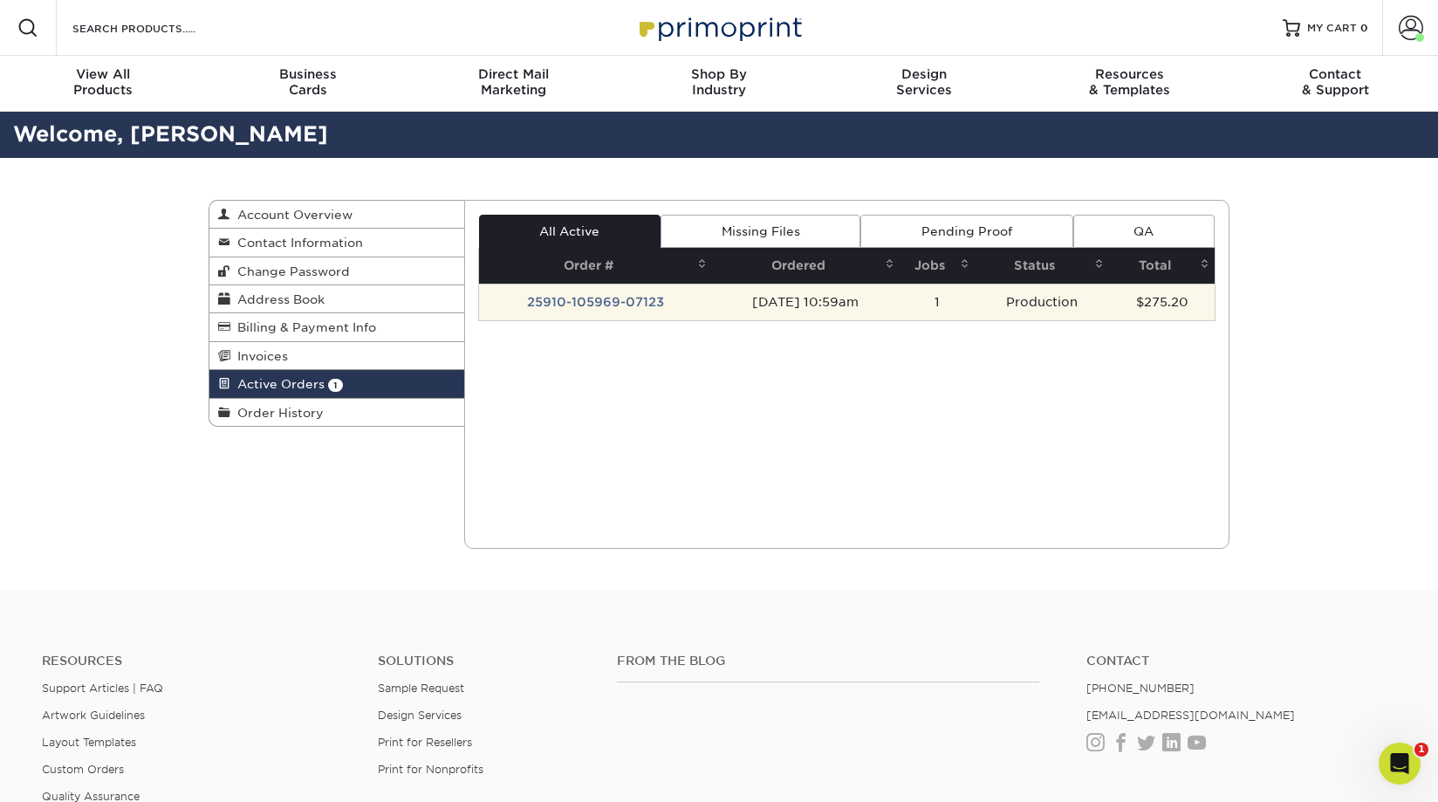
click at [614, 305] on td "25910-105969-07123" at bounding box center [596, 302] width 234 height 37
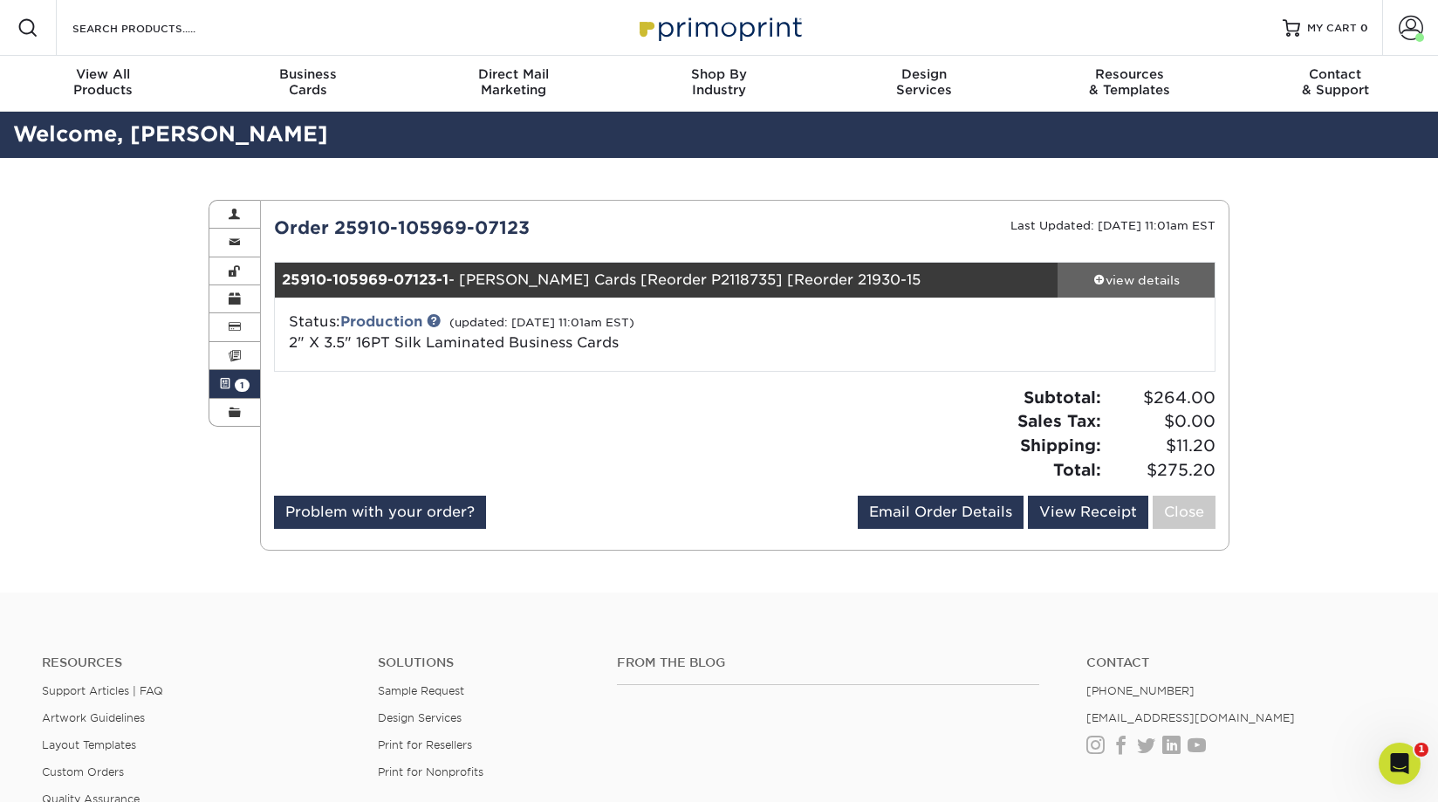
click at [1145, 281] on div "view details" at bounding box center [1136, 279] width 157 height 17
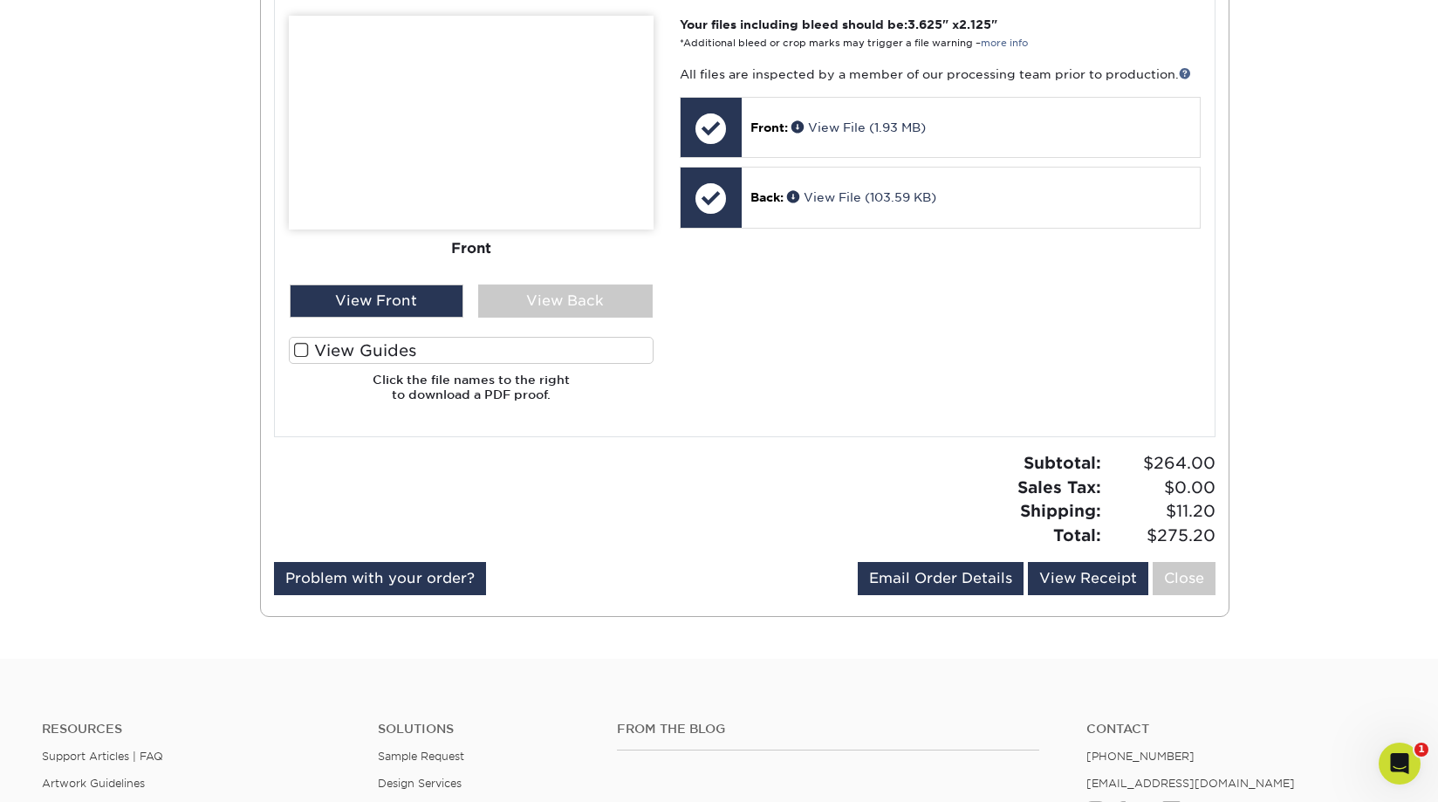
scroll to position [777, 0]
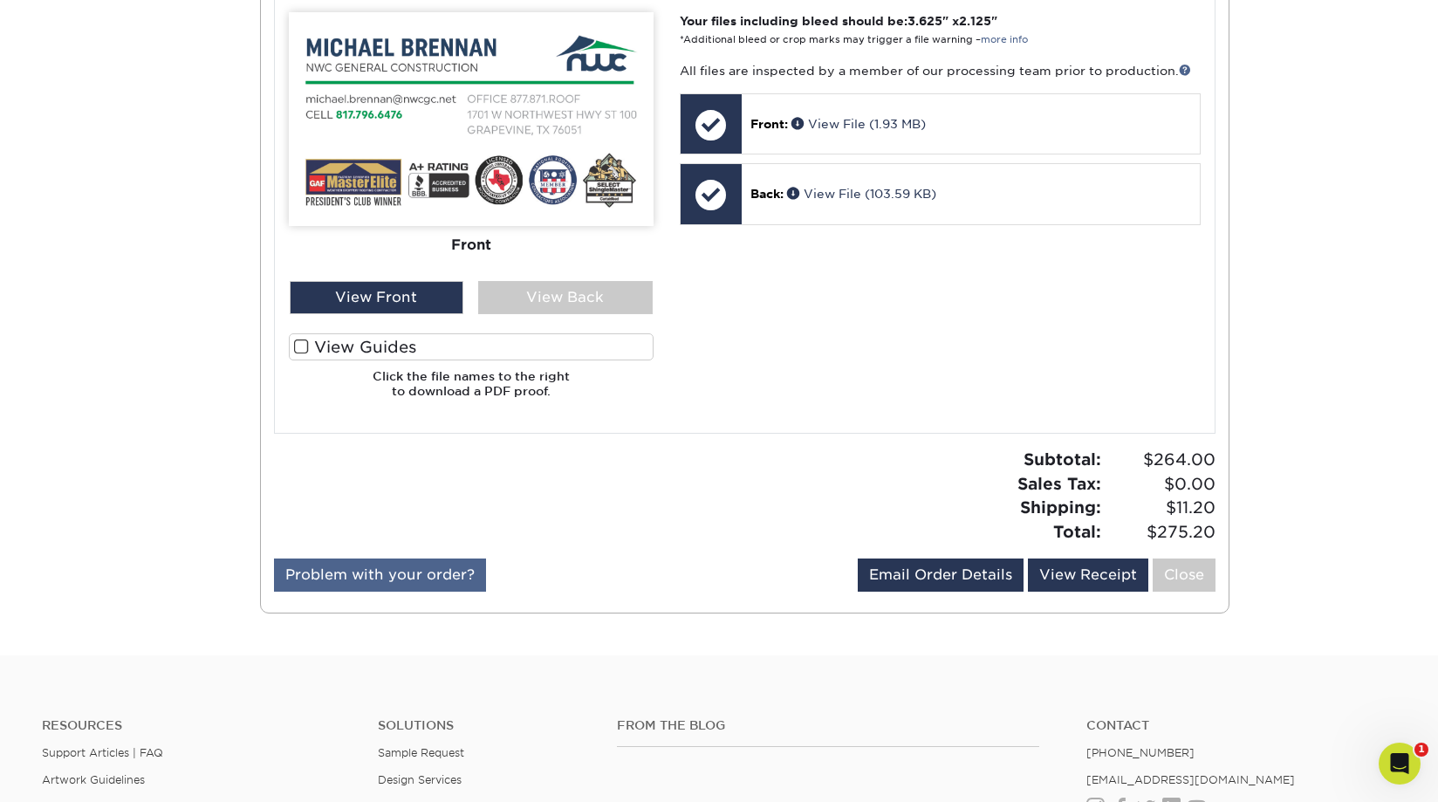
click at [421, 566] on link "Problem with your order?" at bounding box center [380, 574] width 212 height 33
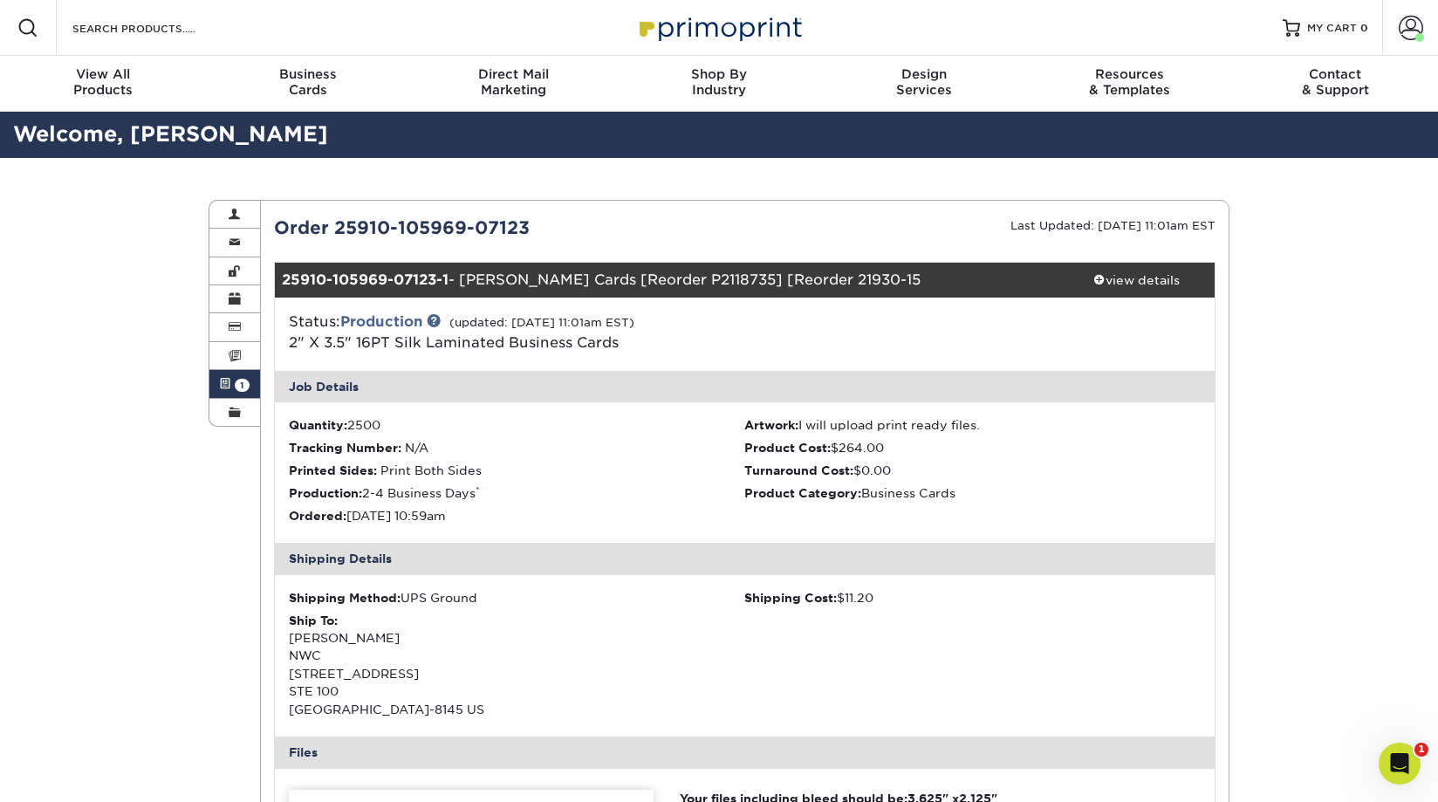
scroll to position [0, 0]
click at [1406, 20] on span at bounding box center [1411, 28] width 24 height 24
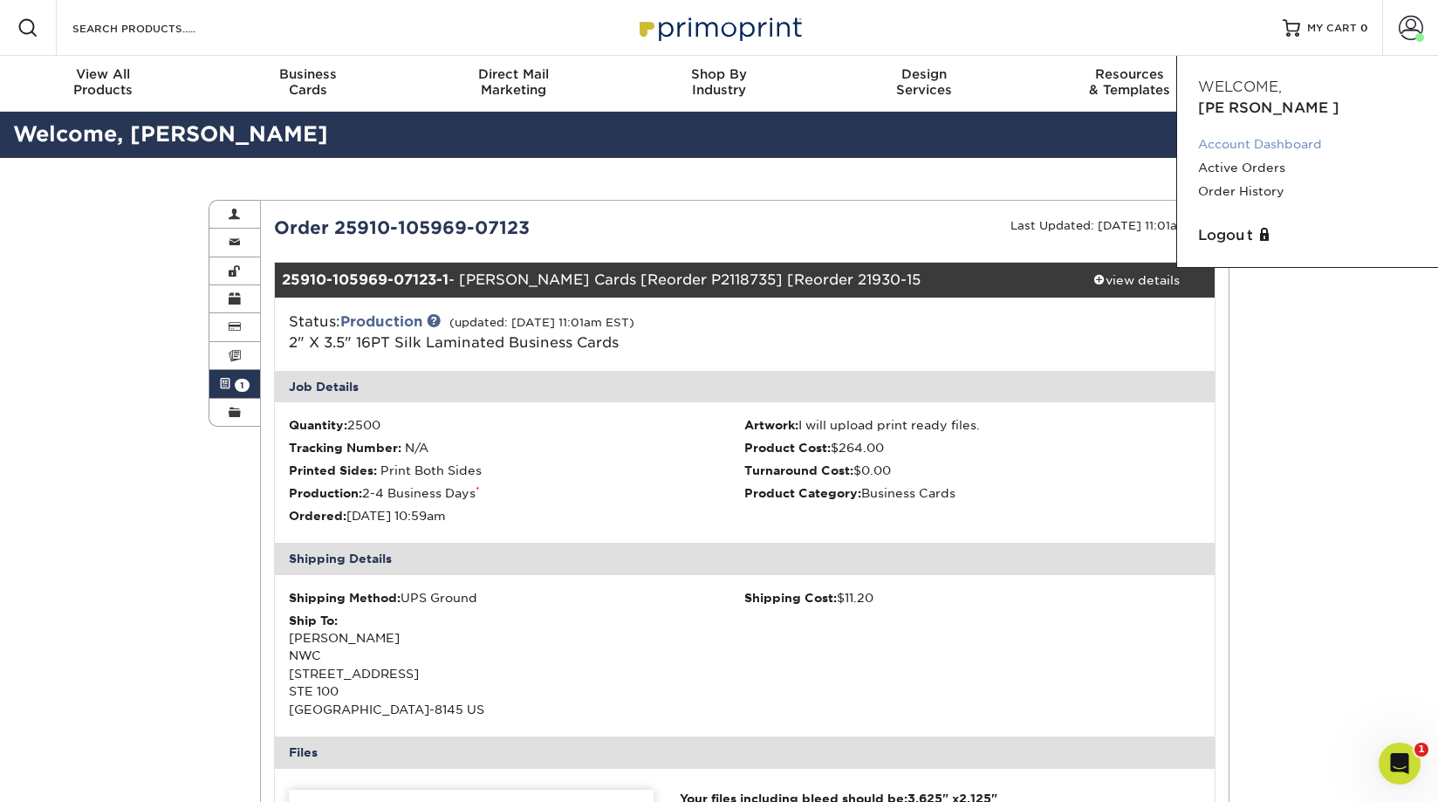
click at [1296, 133] on link "Account Dashboard" at bounding box center [1307, 145] width 219 height 24
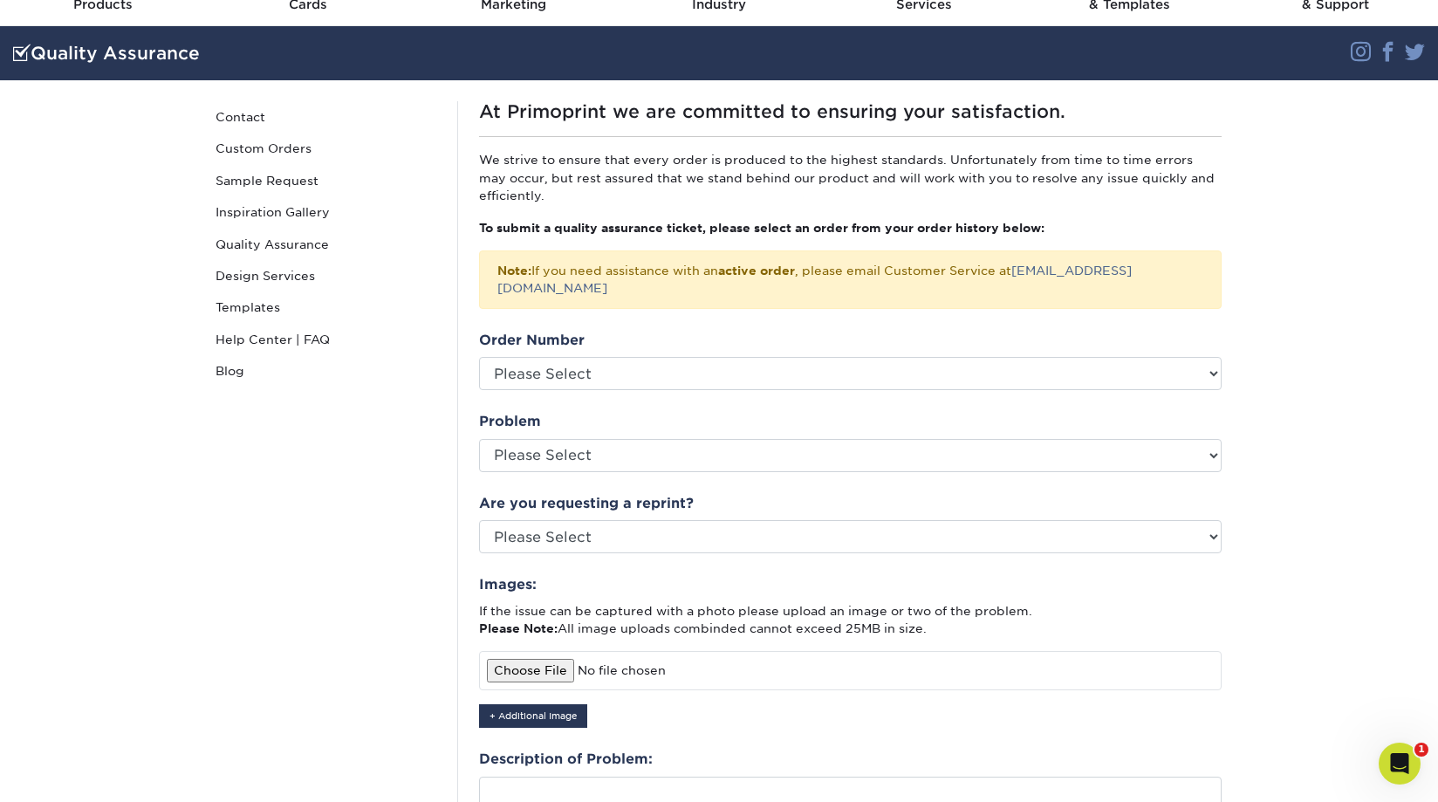
scroll to position [105, 0]
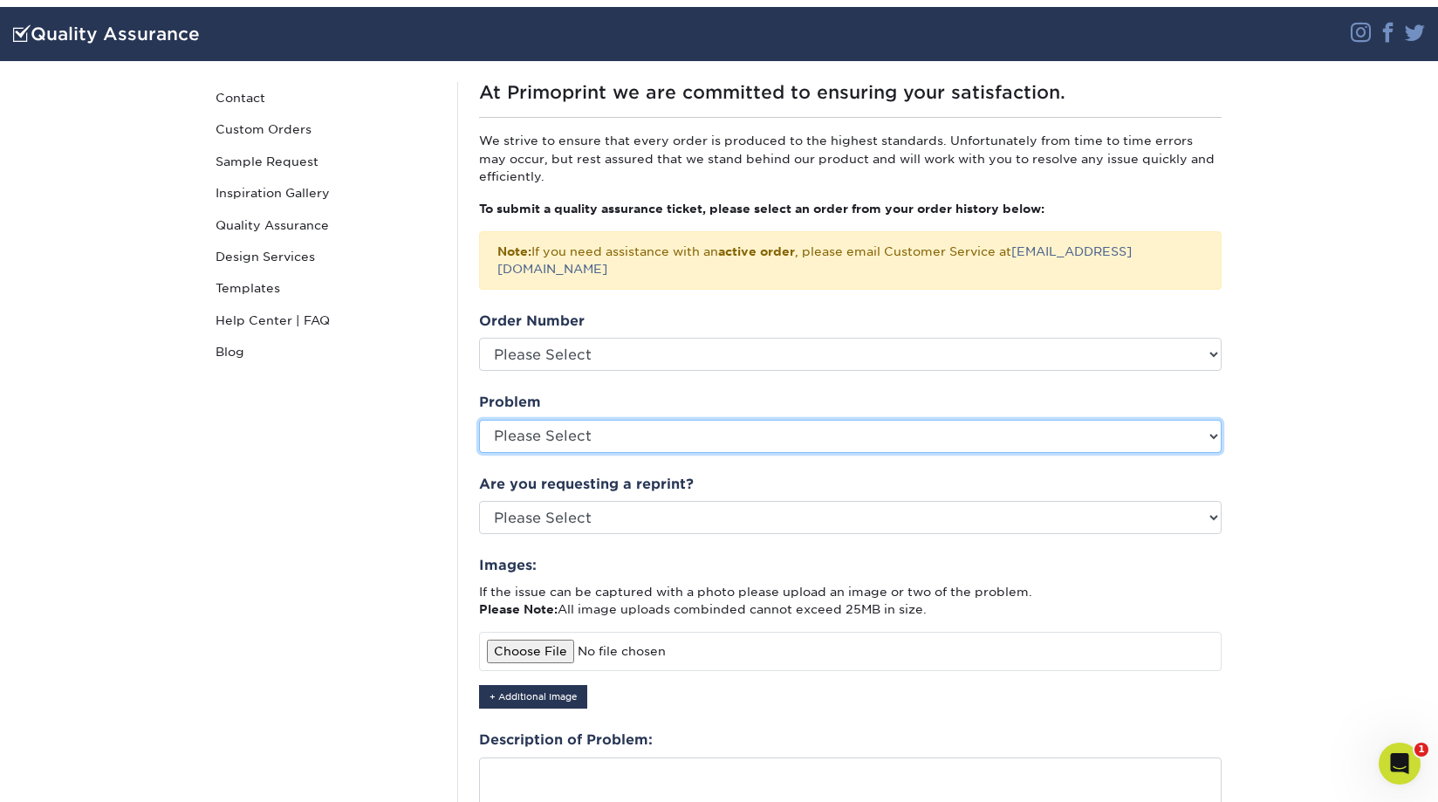
select select "Shipping"
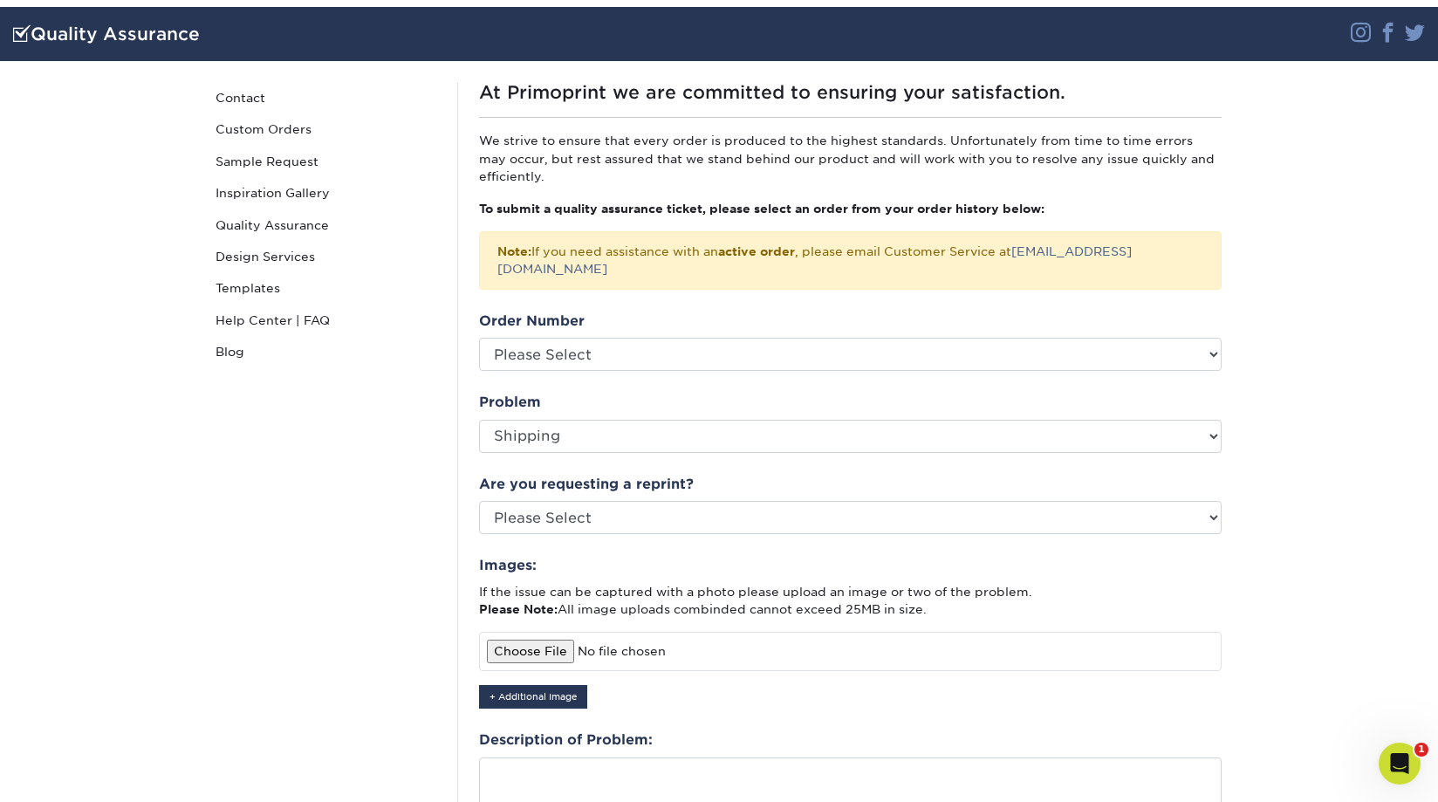
click at [401, 483] on div "Quality Assurance Contact Custom Orders Sample Request Inspiration Gallery Qual…" at bounding box center [326, 543] width 262 height 922
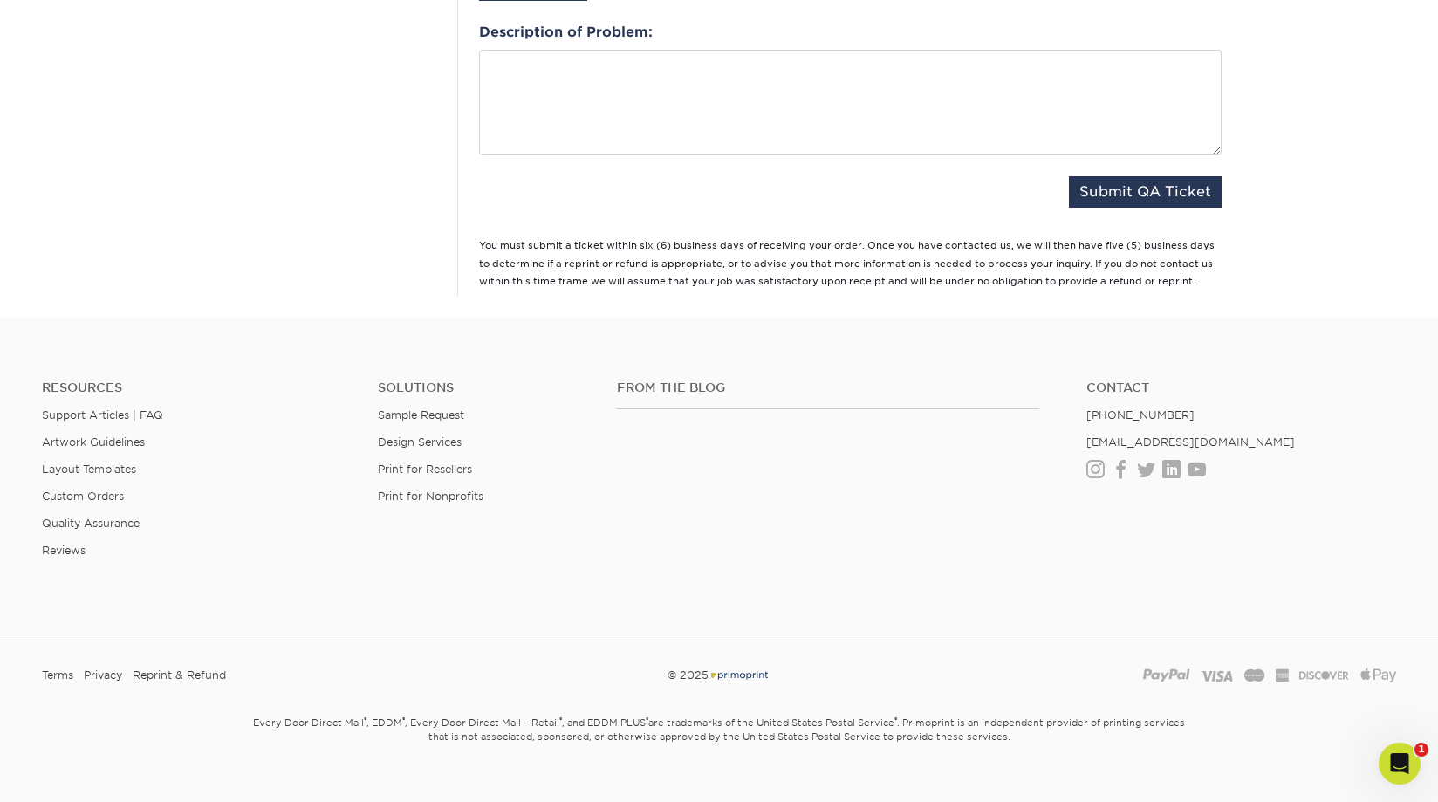
scroll to position [811, 0]
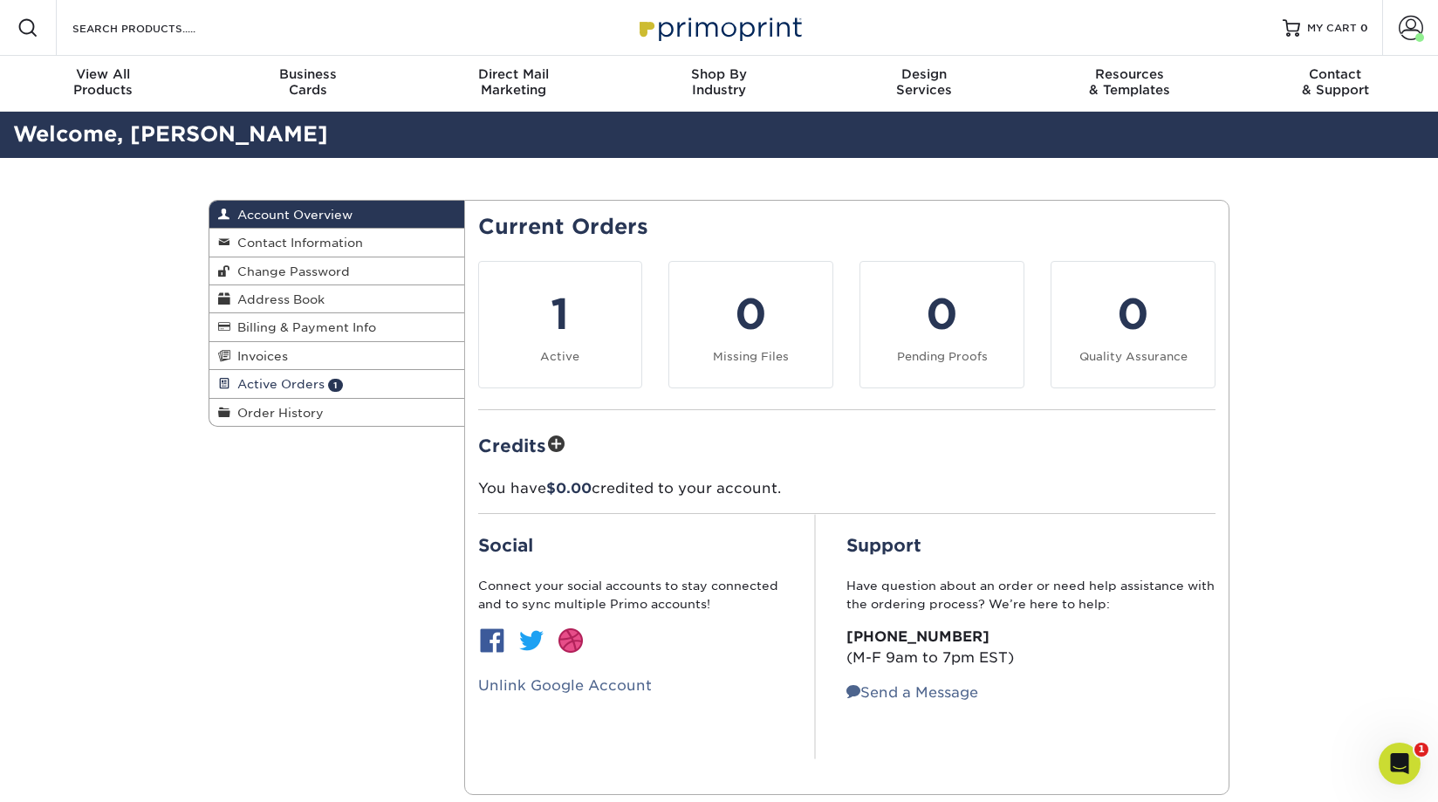
click at [306, 380] on span "Active Orders" at bounding box center [277, 384] width 94 height 14
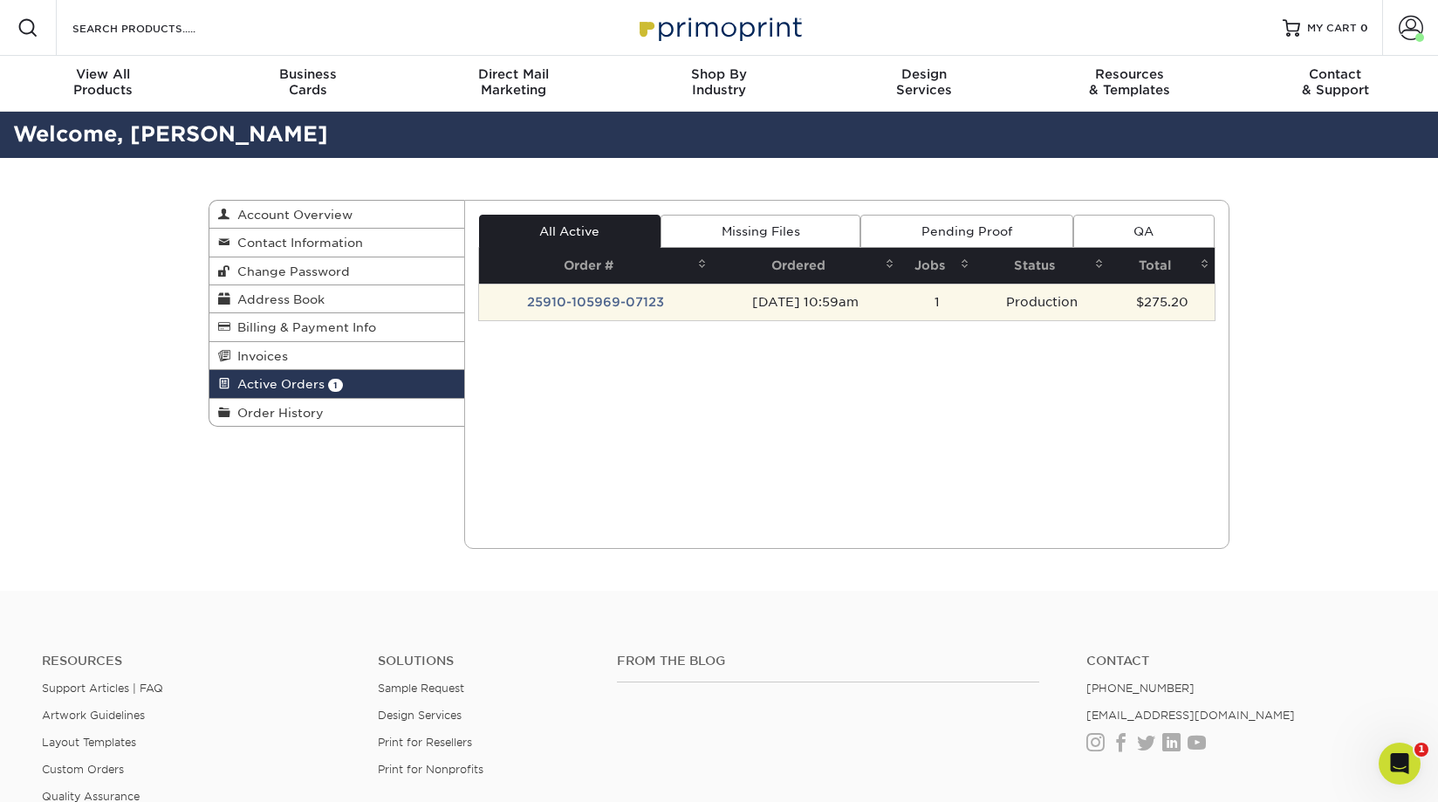
click at [639, 304] on td "25910-105969-07123" at bounding box center [596, 302] width 234 height 37
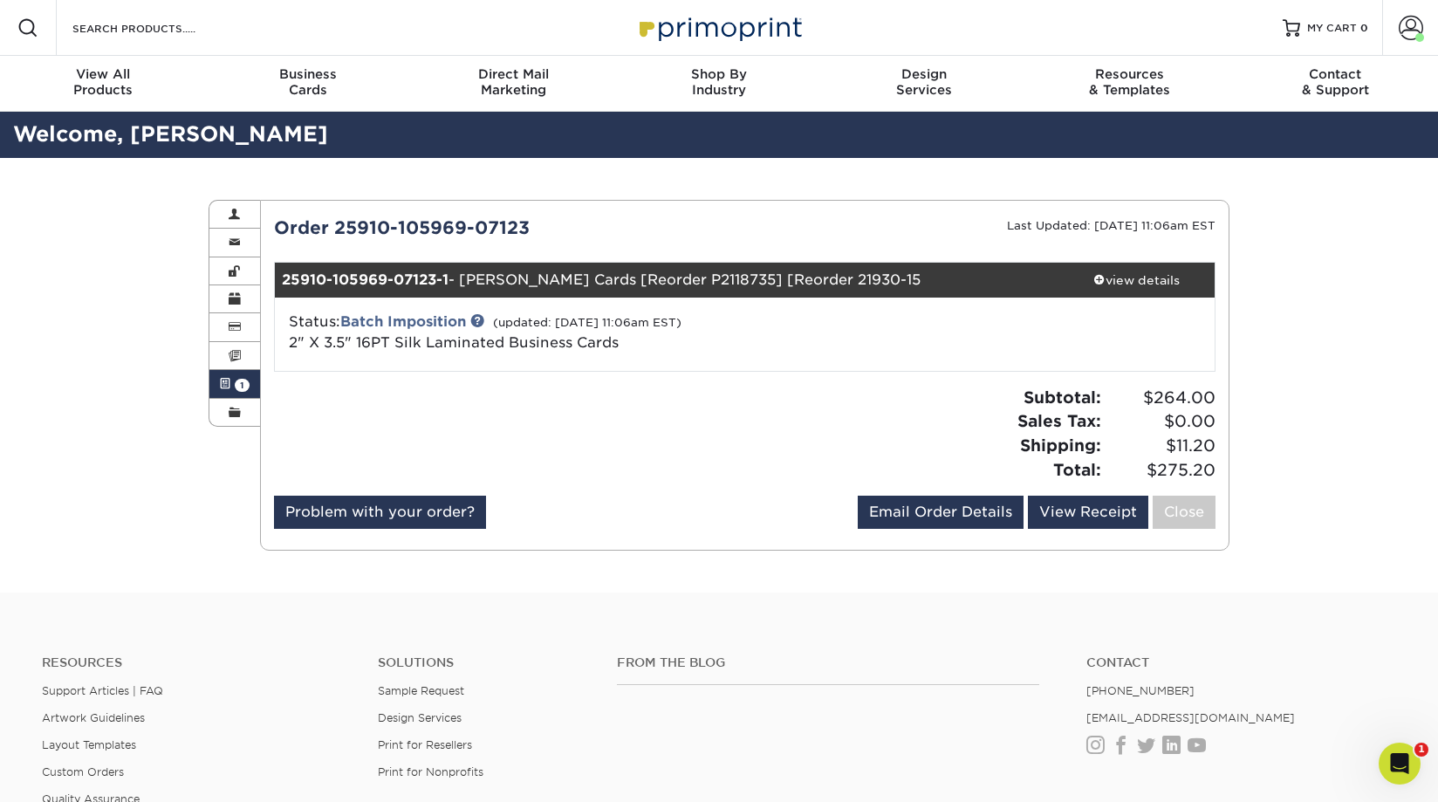
click at [1289, 278] on div "Active Orders Account Overview Contact Information Change Password Address Book…" at bounding box center [719, 375] width 1438 height 435
click at [1279, 278] on div "Active Orders Account Overview Contact Information Change Password Address Book…" at bounding box center [719, 375] width 1438 height 435
click at [1282, 357] on div "Active Orders Account Overview Contact Information Change Password Address Book…" at bounding box center [719, 375] width 1438 height 435
click at [1282, 389] on div "Active Orders Account Overview Contact Information Change Password Address Book…" at bounding box center [719, 375] width 1438 height 435
click at [1282, 364] on div "Active Orders Account Overview Contact Information Change Password Address Book…" at bounding box center [719, 375] width 1438 height 435
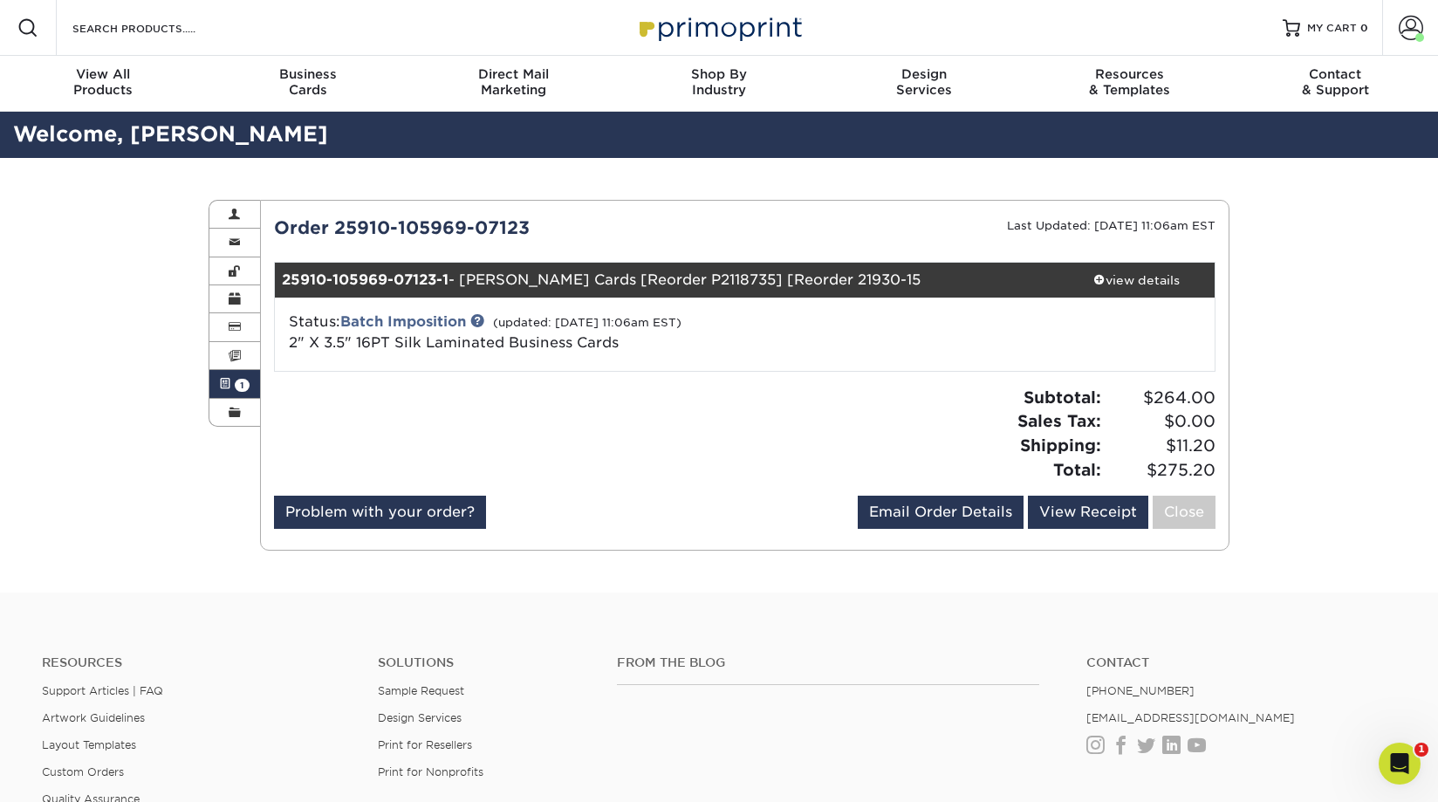
click at [1282, 356] on div "Active Orders Account Overview Contact Information Change Password Address Book…" at bounding box center [719, 375] width 1438 height 435
